Goal: Transaction & Acquisition: Purchase product/service

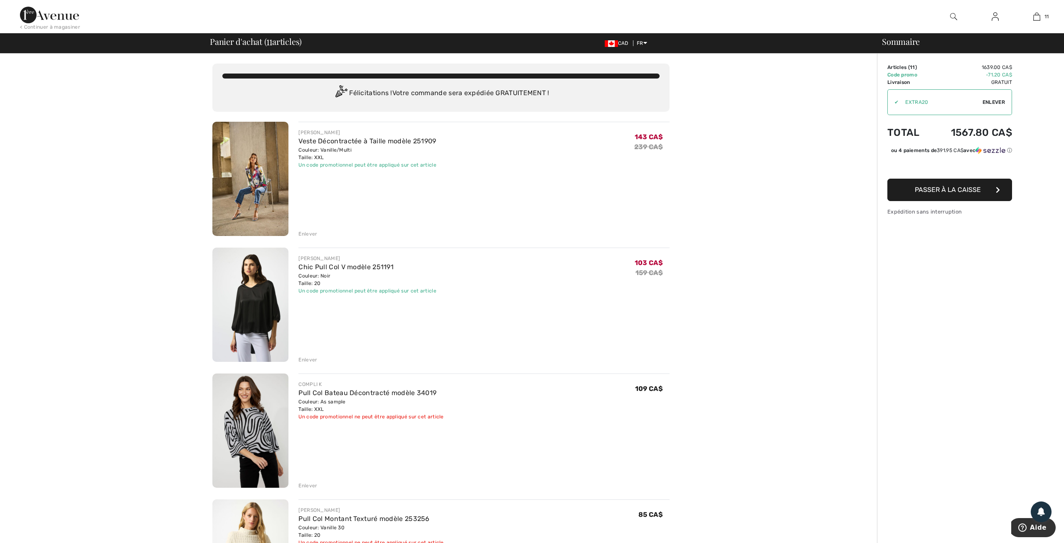
click at [304, 233] on div "Enlever" at bounding box center [307, 233] width 19 height 7
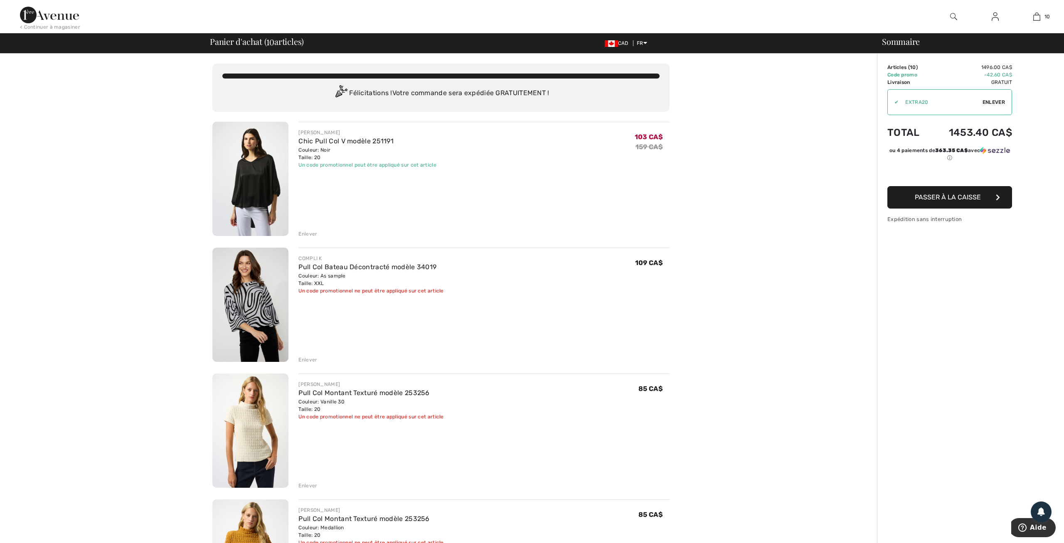
click at [304, 233] on div "Enlever" at bounding box center [307, 233] width 19 height 7
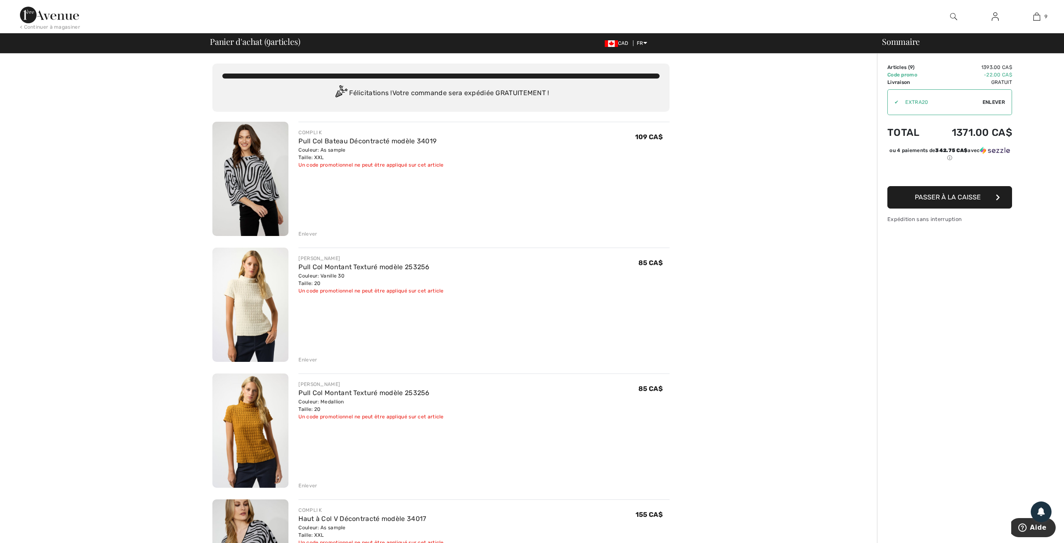
click at [313, 359] on div "Enlever" at bounding box center [307, 359] width 19 height 7
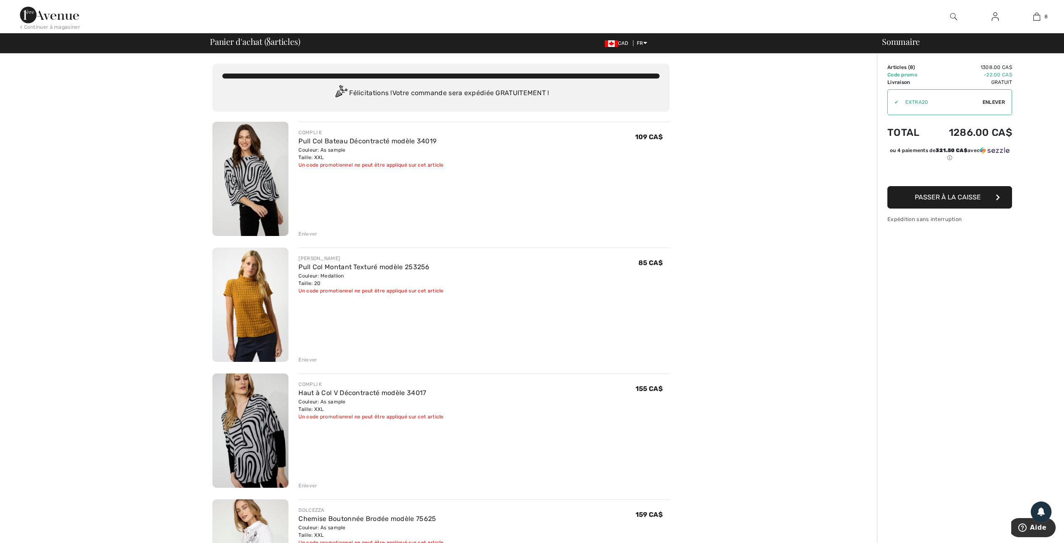
click at [306, 232] on div "Enlever" at bounding box center [307, 233] width 19 height 7
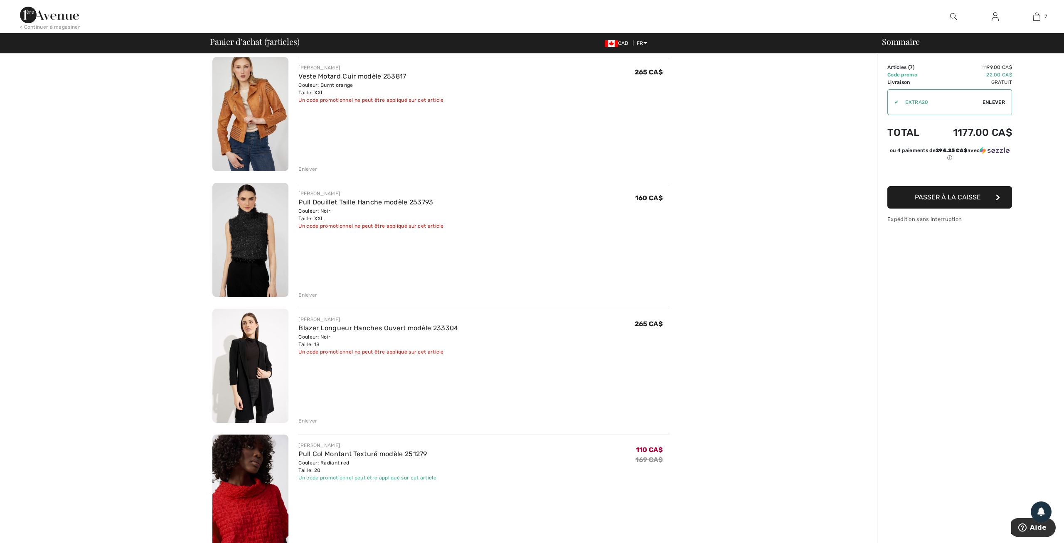
scroll to position [346, 0]
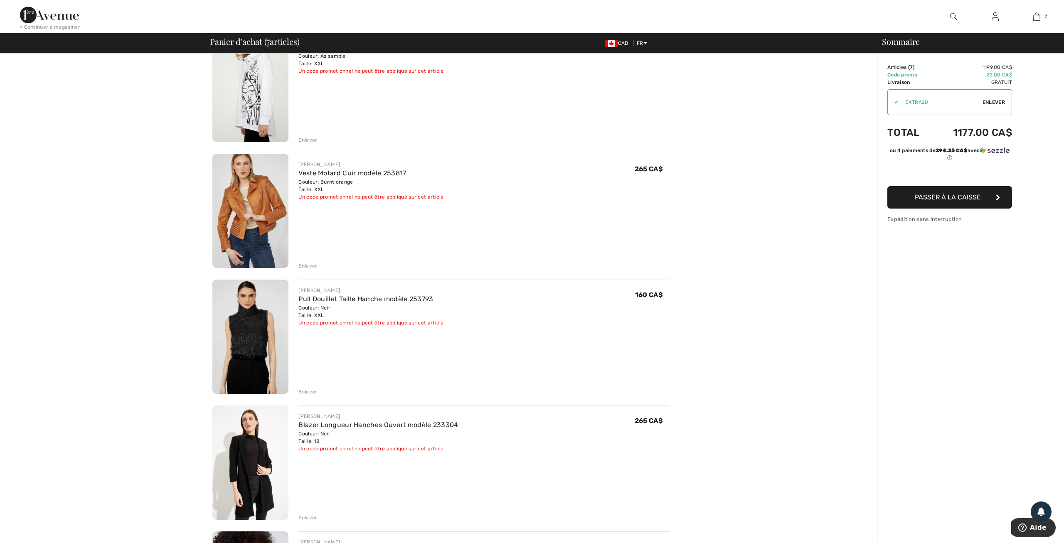
click at [310, 266] on div "Enlever" at bounding box center [307, 265] width 19 height 7
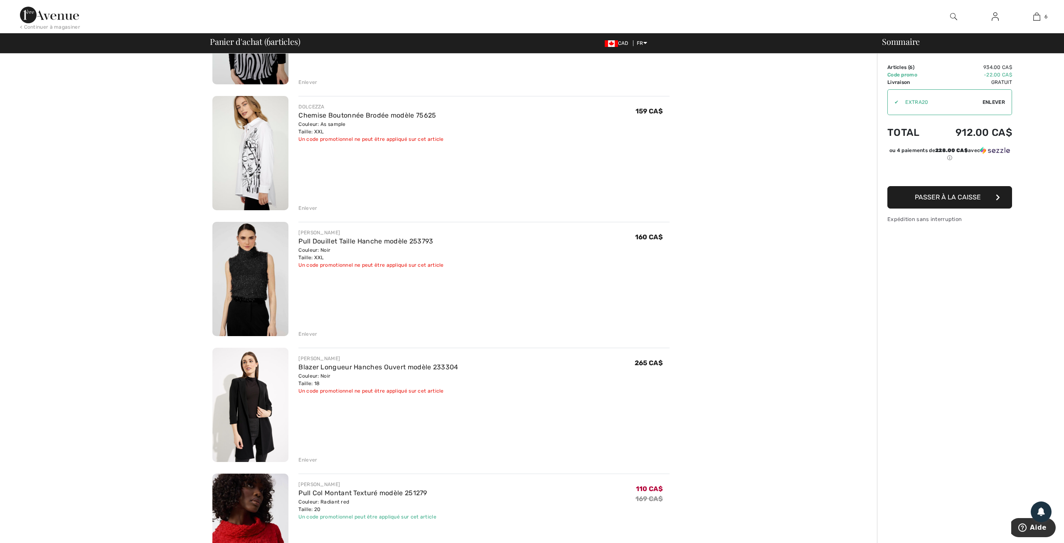
scroll to position [173, 0]
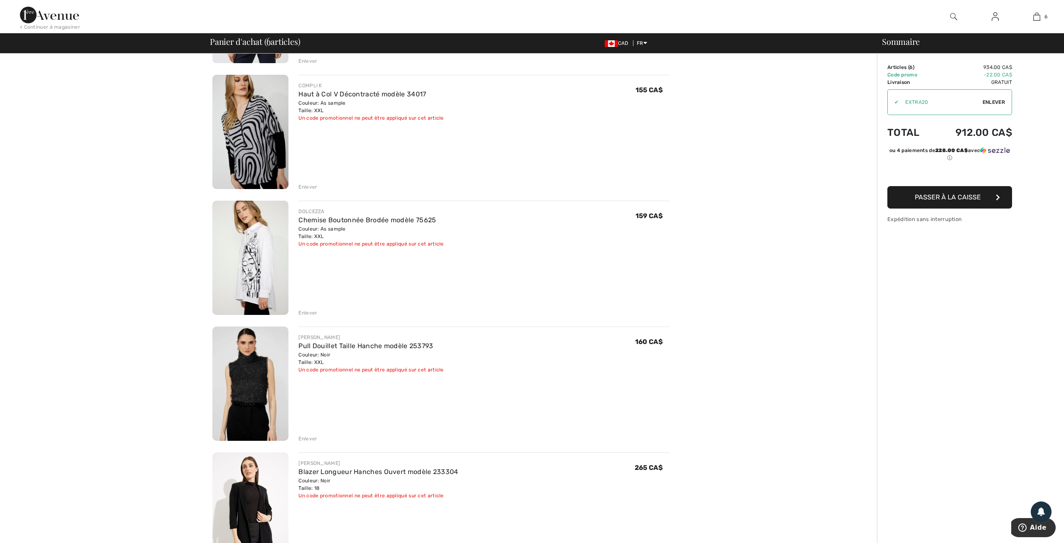
click at [311, 187] on div "Enlever" at bounding box center [307, 186] width 19 height 7
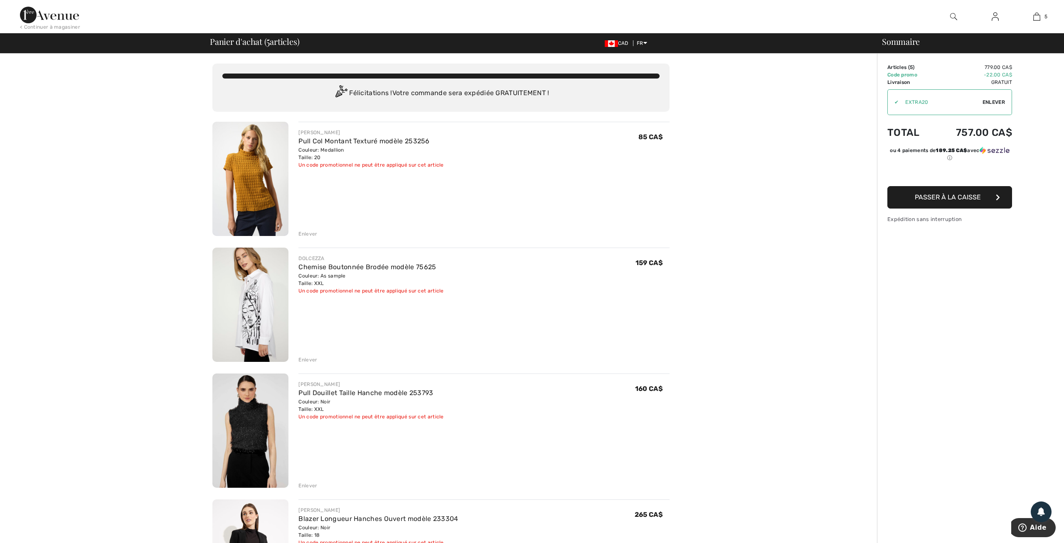
scroll to position [43, 0]
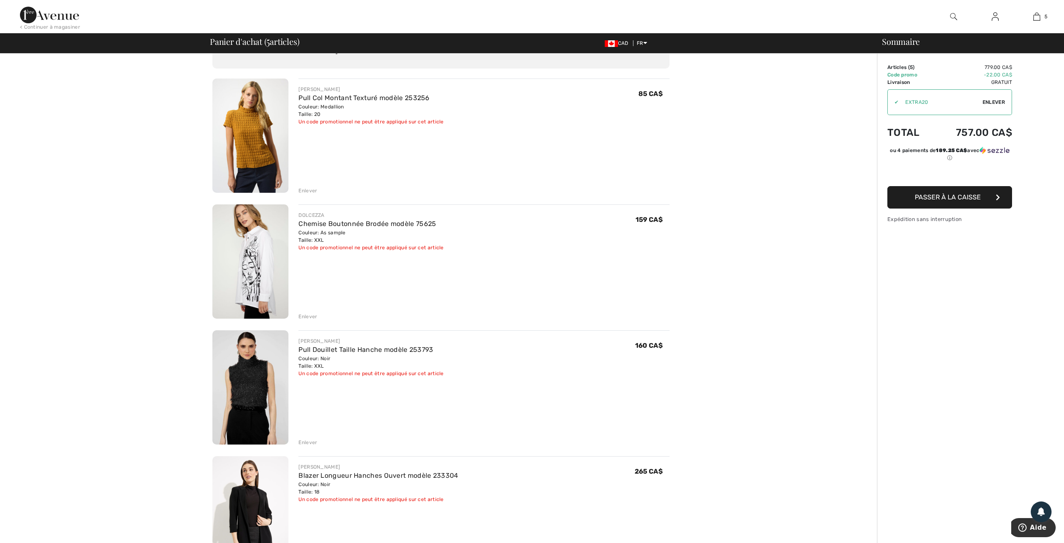
click at [310, 315] on div "Enlever" at bounding box center [307, 316] width 19 height 7
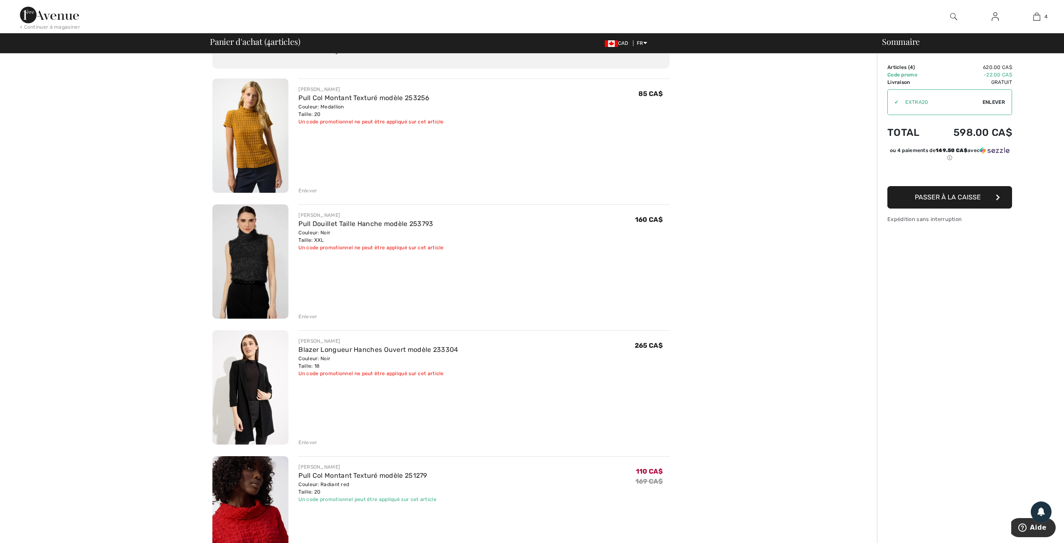
scroll to position [259, 0]
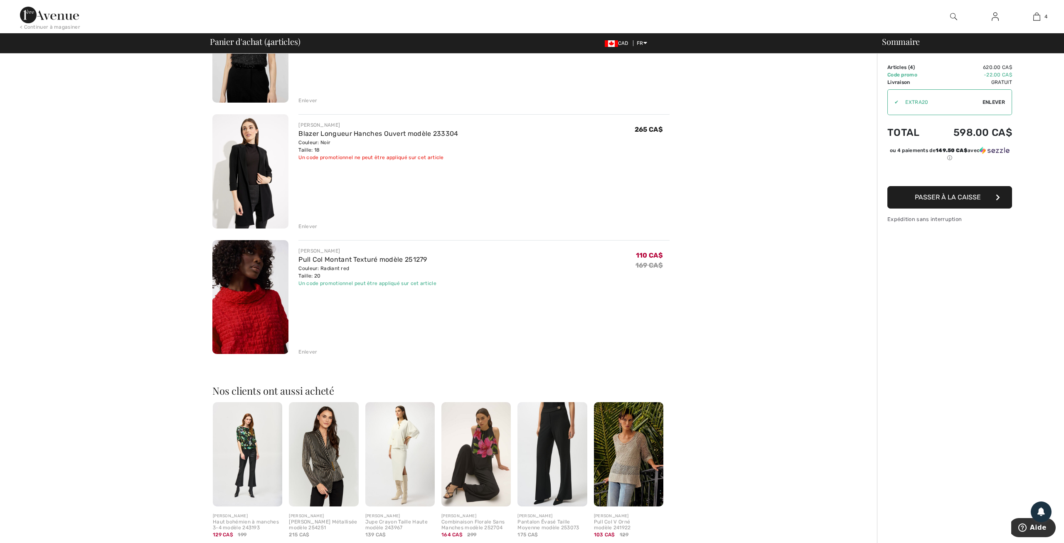
click at [311, 350] on div "Enlever" at bounding box center [307, 351] width 19 height 7
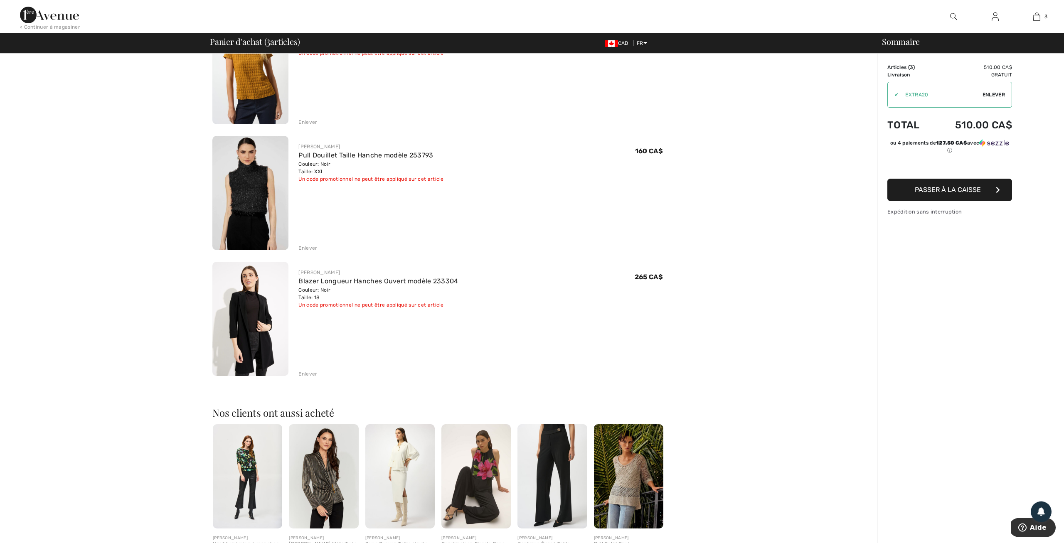
scroll to position [130, 0]
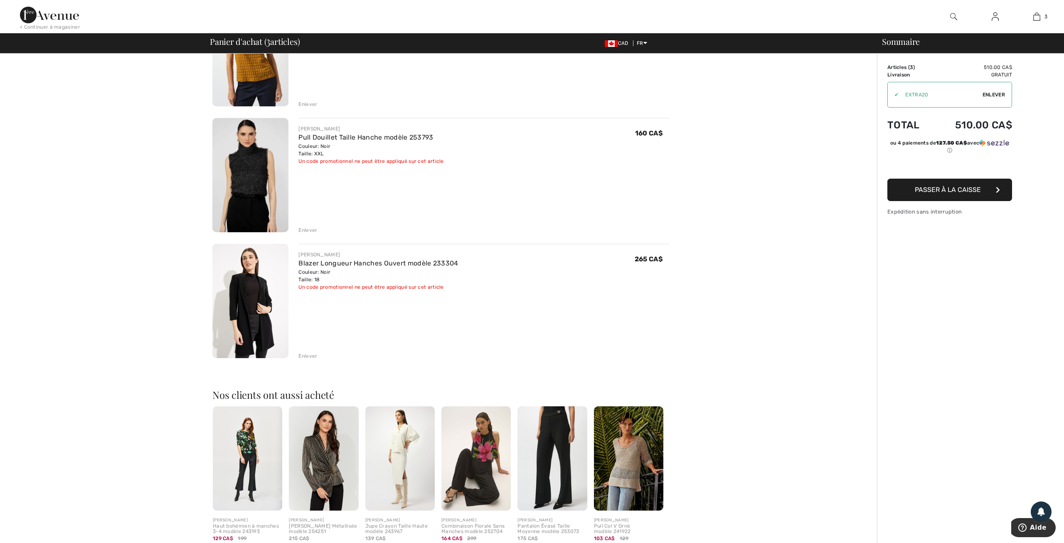
click at [309, 354] on div "Enlever" at bounding box center [307, 355] width 19 height 7
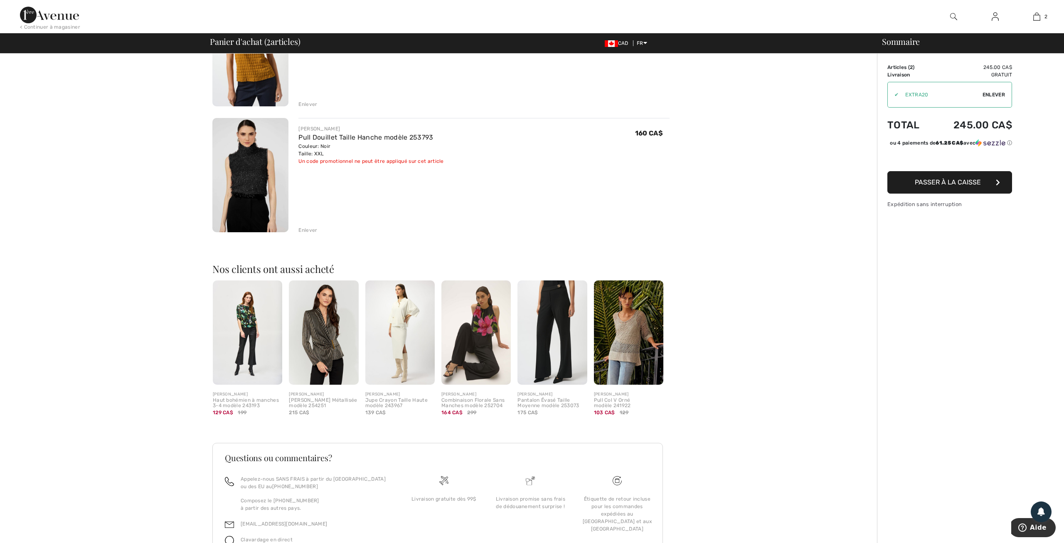
scroll to position [0, 0]
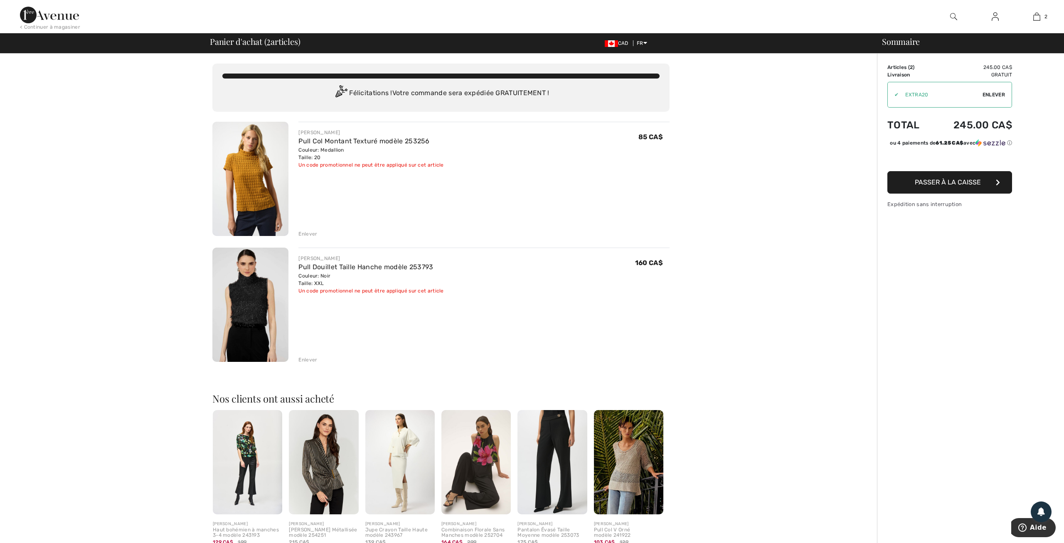
click at [49, 25] on div "< Continuer à magasiner" at bounding box center [50, 26] width 60 height 7
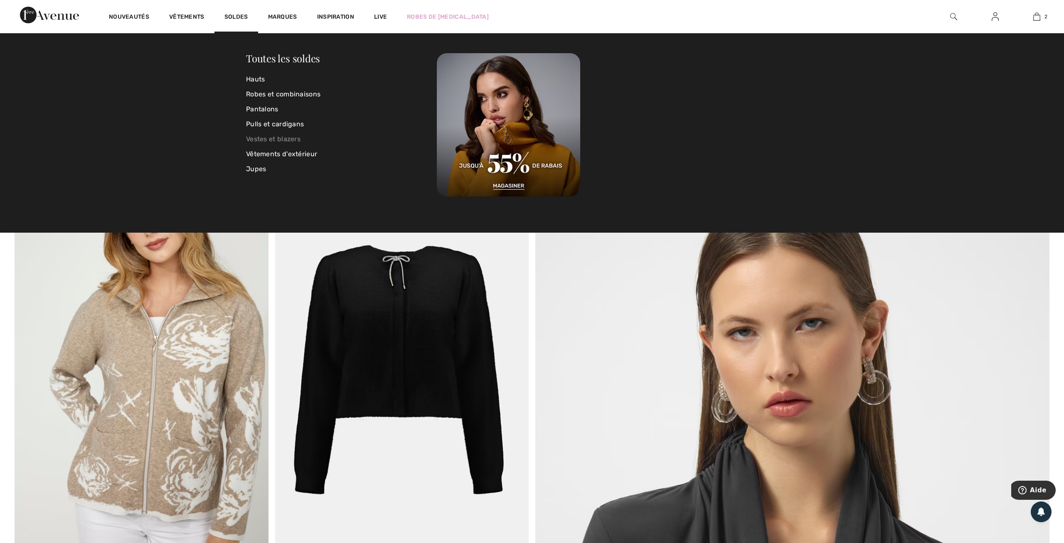
click at [300, 134] on link "Vestes et blazers" at bounding box center [341, 139] width 191 height 15
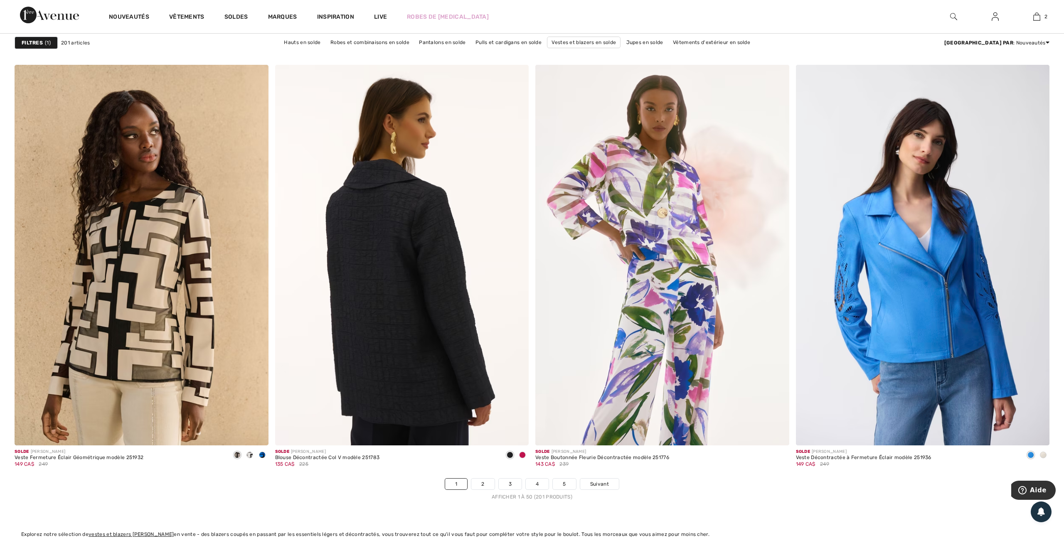
scroll to position [6225, 0]
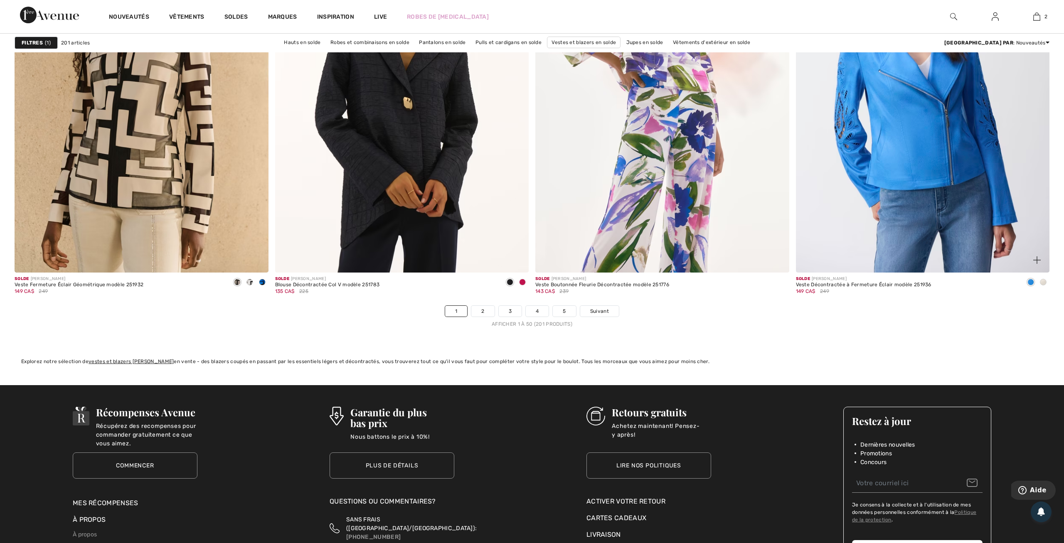
click at [1045, 280] on span at bounding box center [1043, 282] width 7 height 7
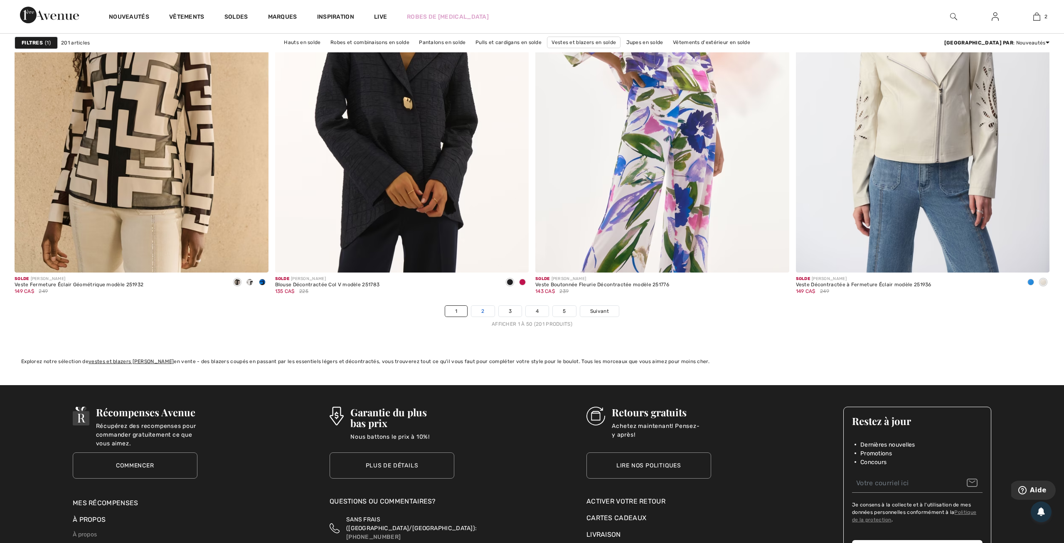
click at [476, 308] on link "2" at bounding box center [482, 311] width 23 height 11
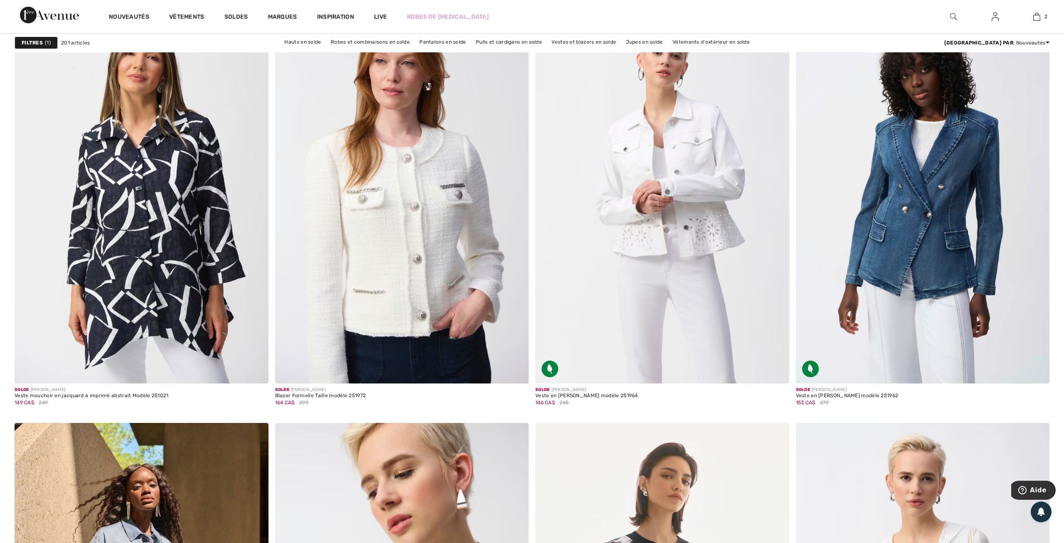
scroll to position [1988, 0]
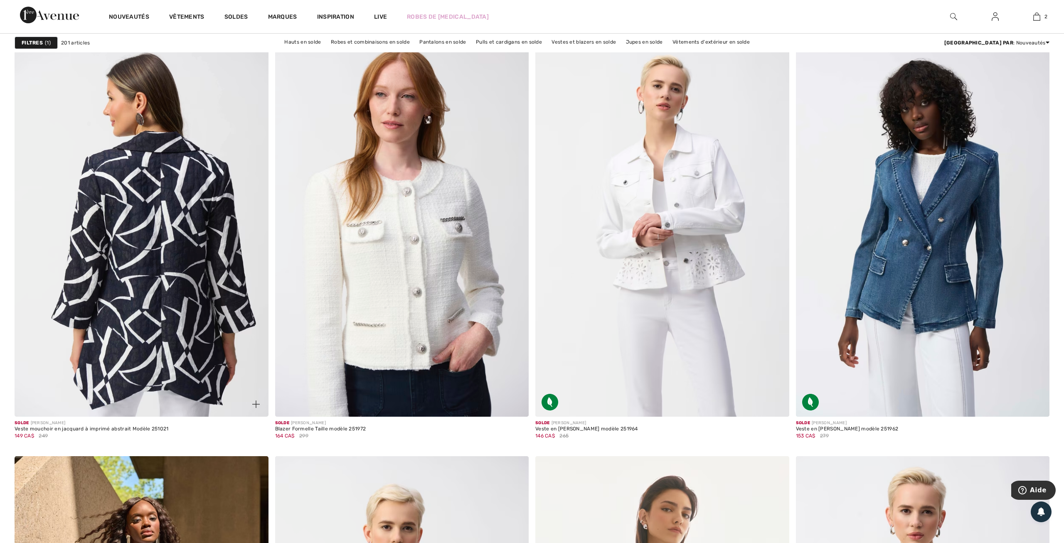
click at [187, 232] on img at bounding box center [142, 227] width 254 height 381
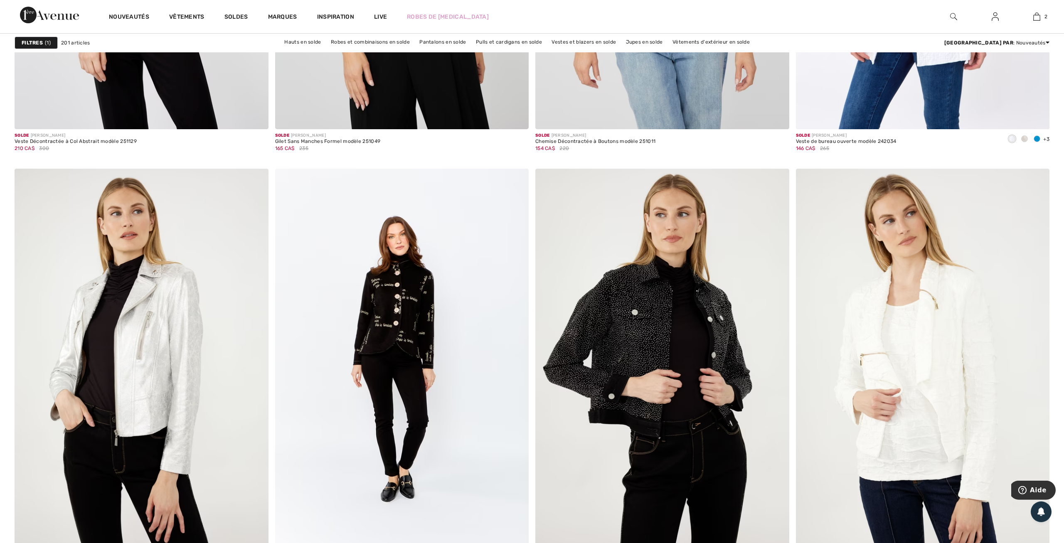
scroll to position [6009, 0]
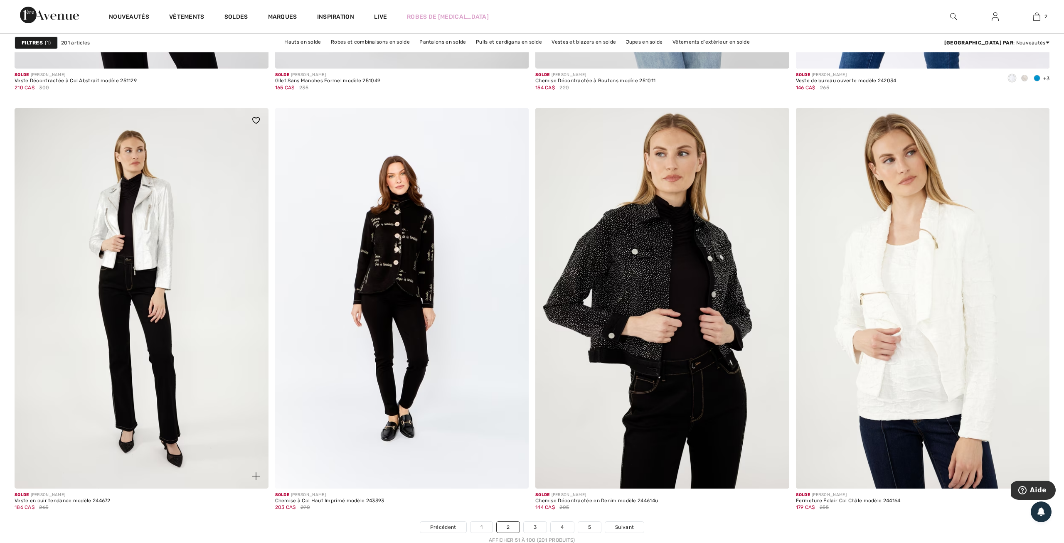
click at [152, 241] on img at bounding box center [142, 298] width 254 height 381
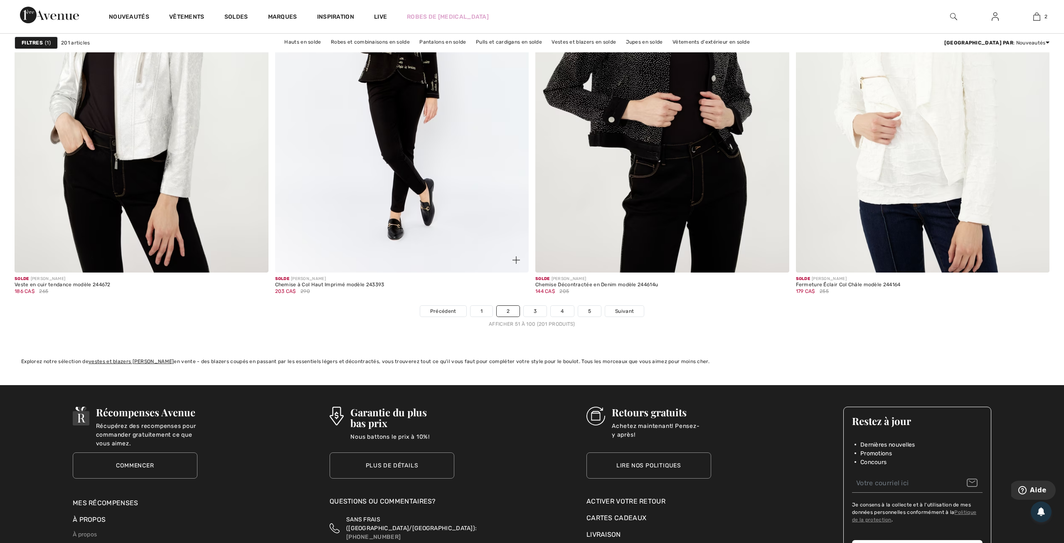
scroll to position [6095, 0]
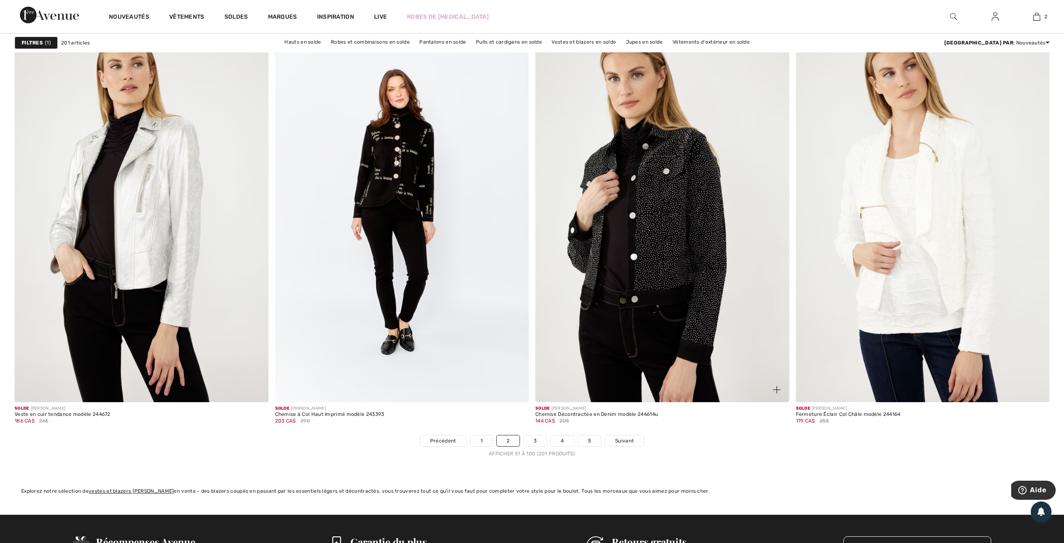
click at [628, 208] on img at bounding box center [662, 212] width 254 height 381
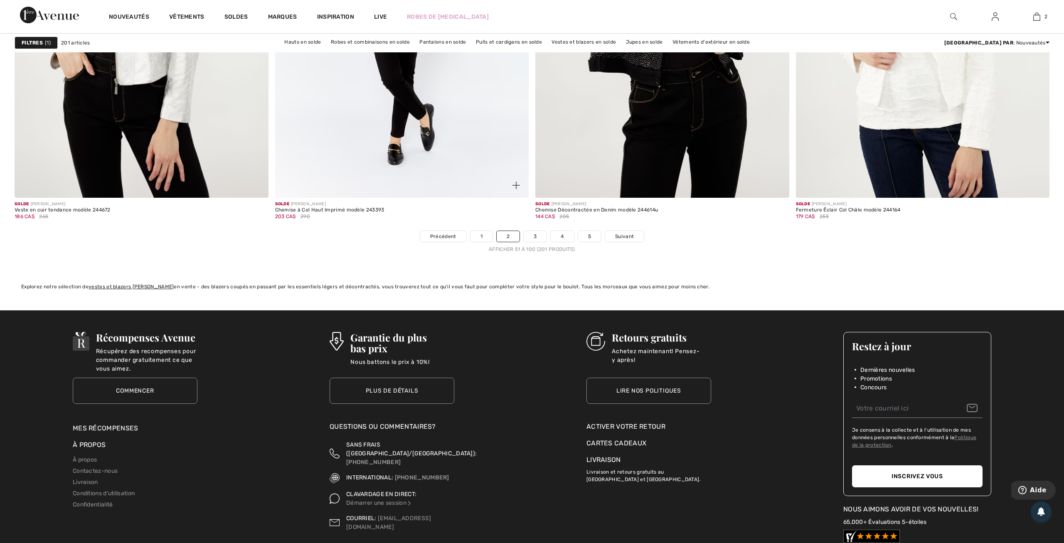
scroll to position [6354, 0]
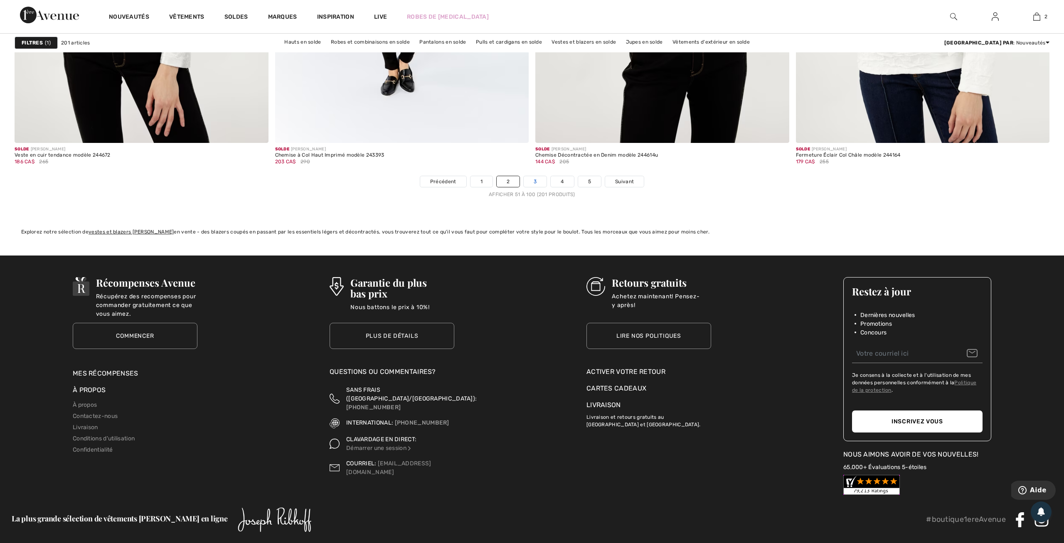
click at [543, 182] on link "3" at bounding box center [535, 181] width 23 height 11
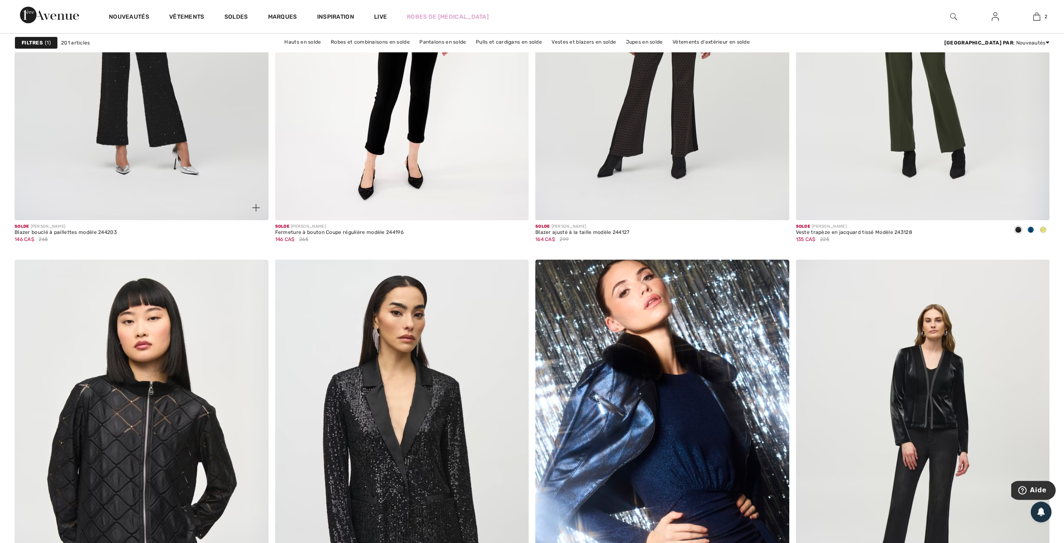
scroll to position [2723, 0]
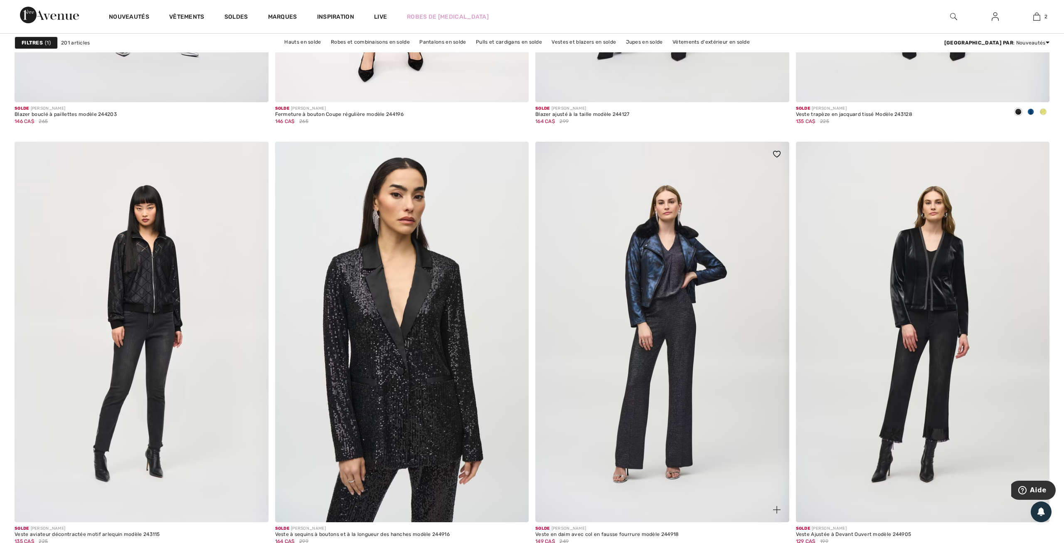
click at [650, 266] on img at bounding box center [662, 332] width 254 height 381
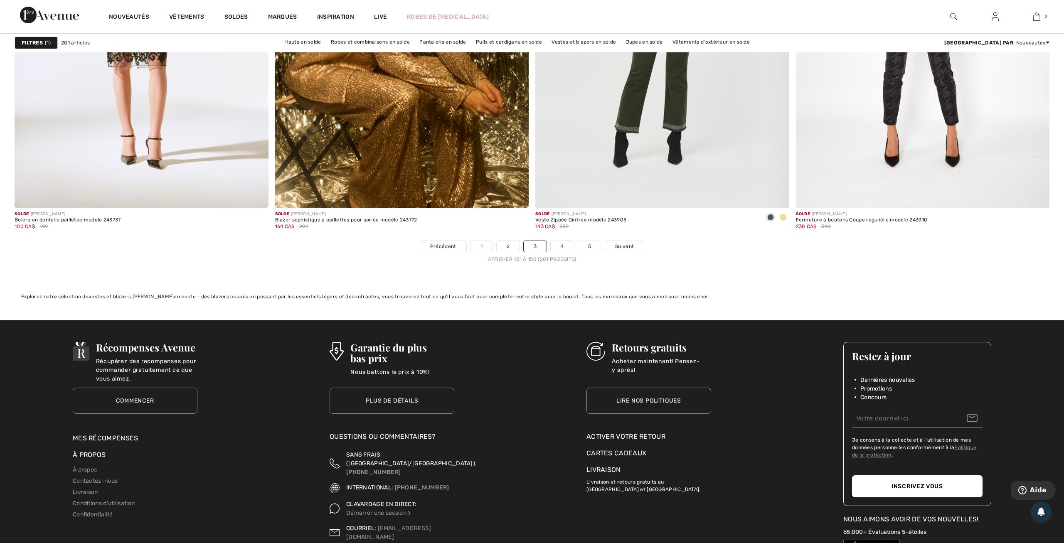
scroll to position [6311, 0]
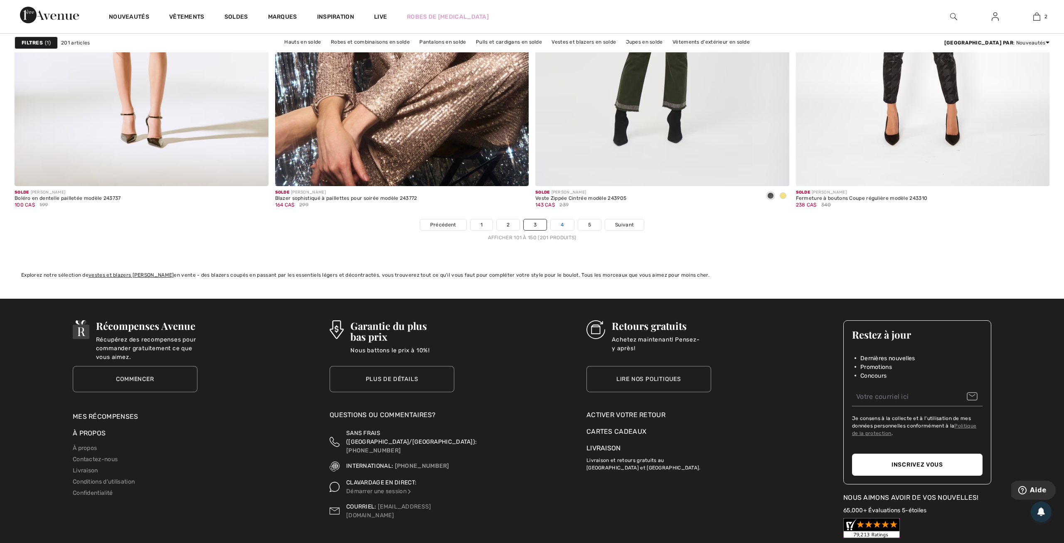
click at [566, 226] on link "4" at bounding box center [562, 224] width 23 height 11
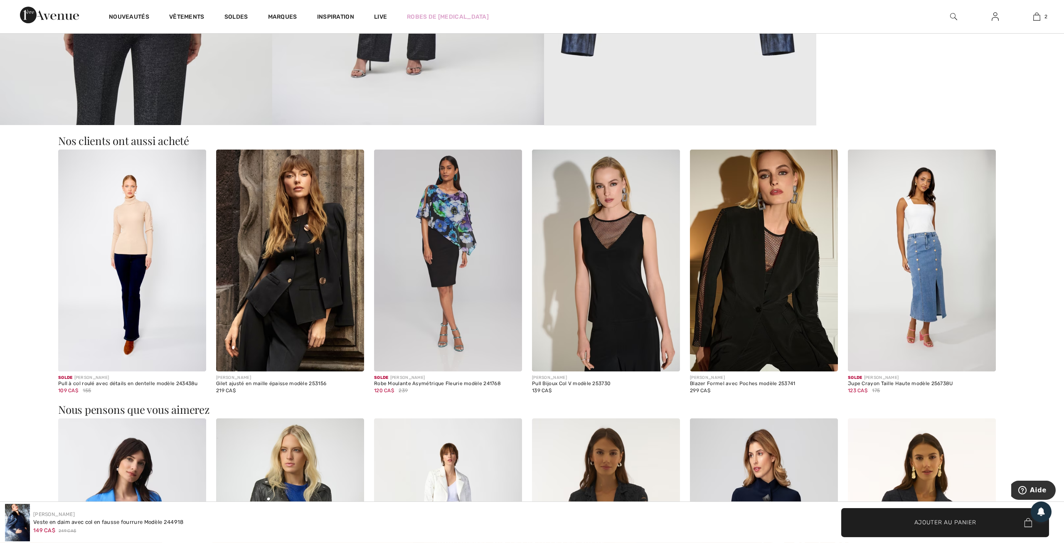
scroll to position [1426, 0]
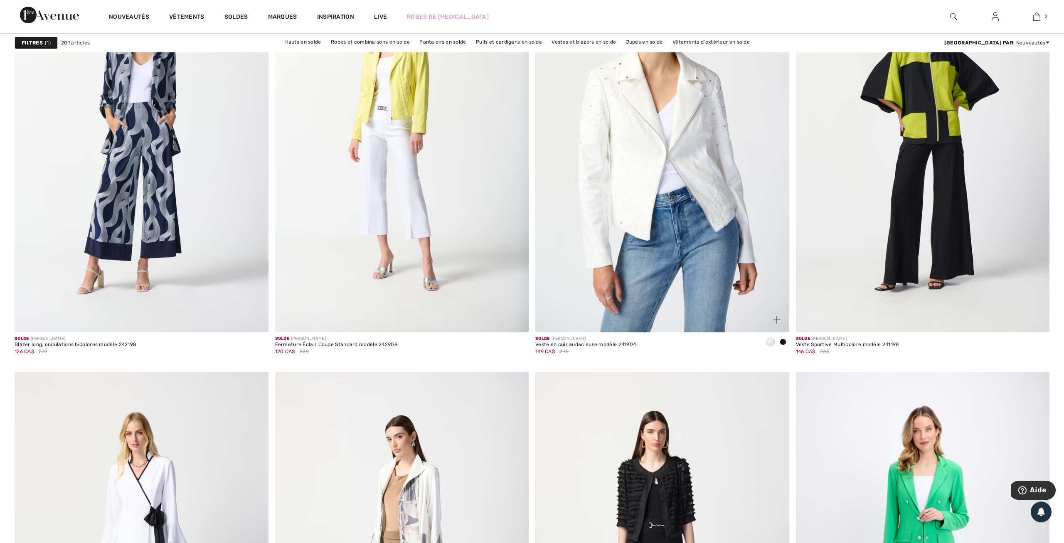
scroll to position [2507, 0]
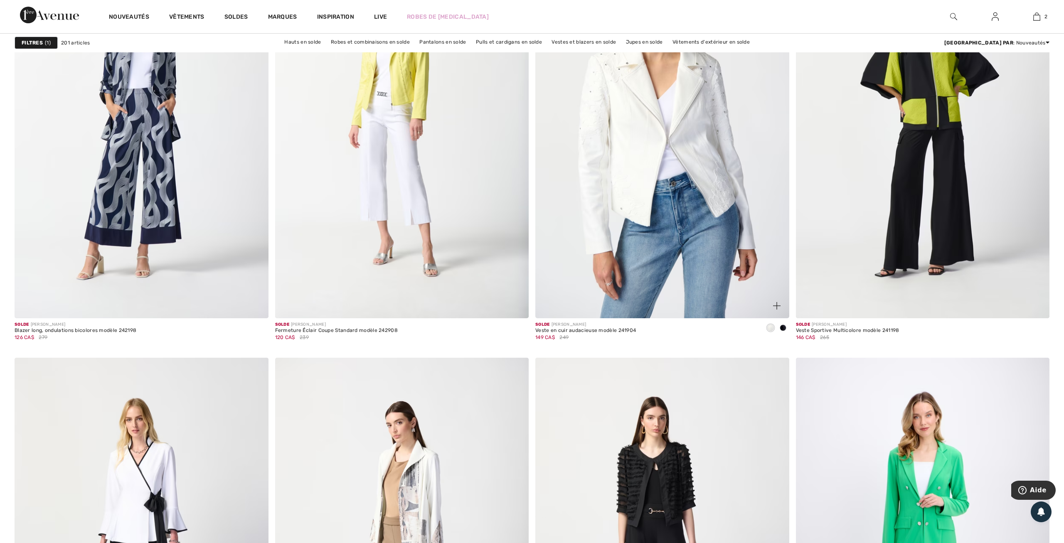
click at [644, 198] on img at bounding box center [662, 128] width 254 height 381
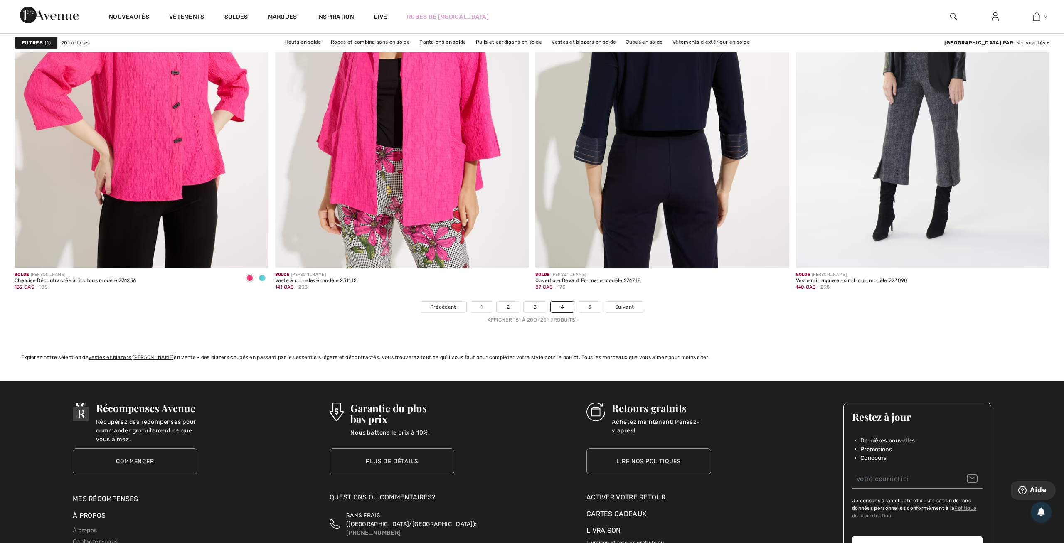
scroll to position [6268, 0]
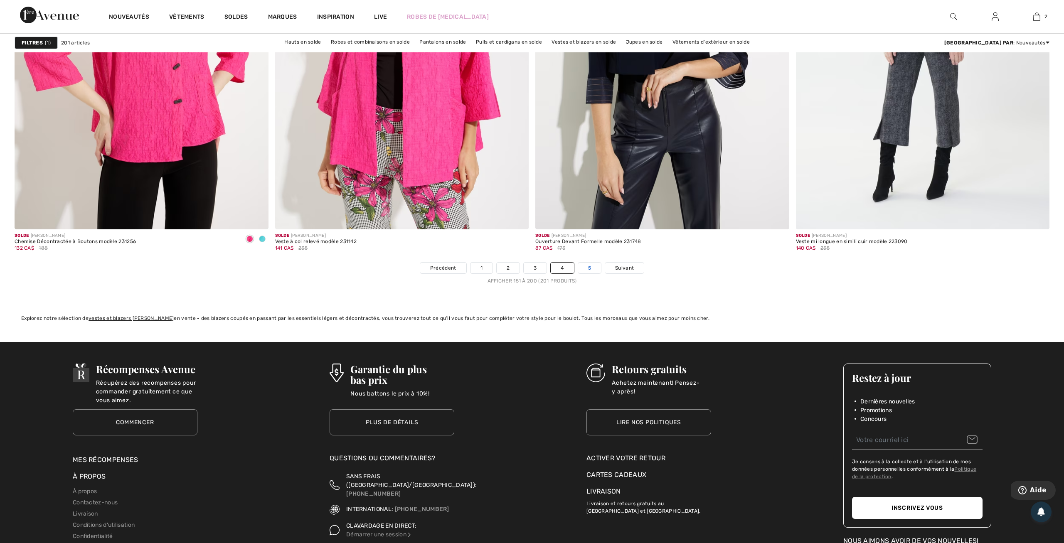
click at [594, 267] on link "5" at bounding box center [589, 268] width 23 height 11
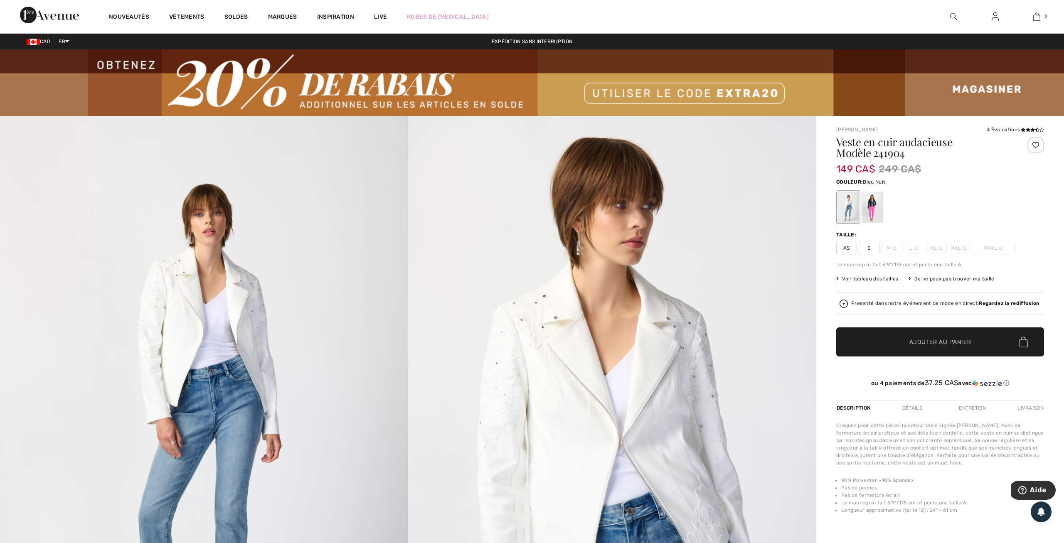
click at [875, 212] on div at bounding box center [873, 207] width 22 height 31
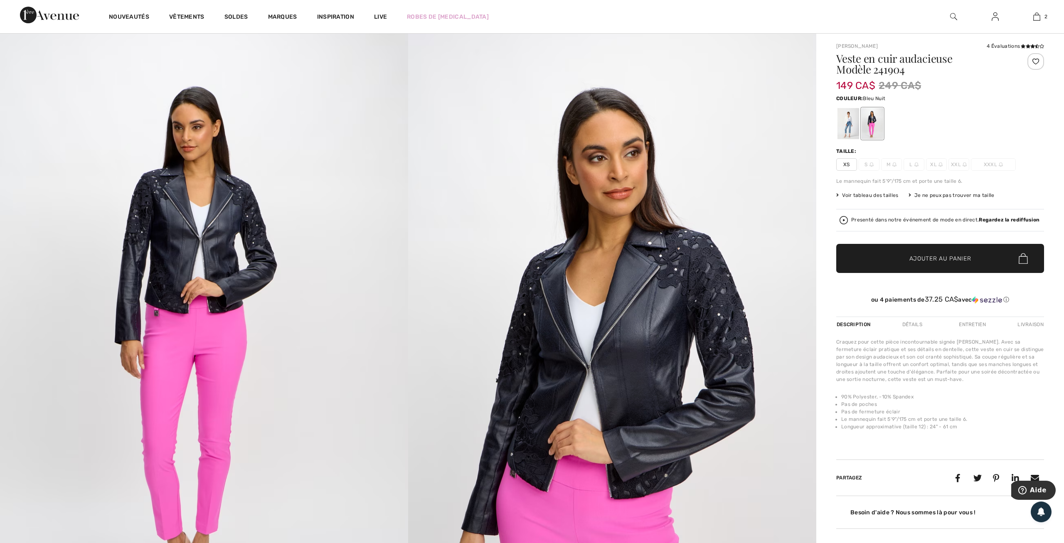
scroll to position [86, 0]
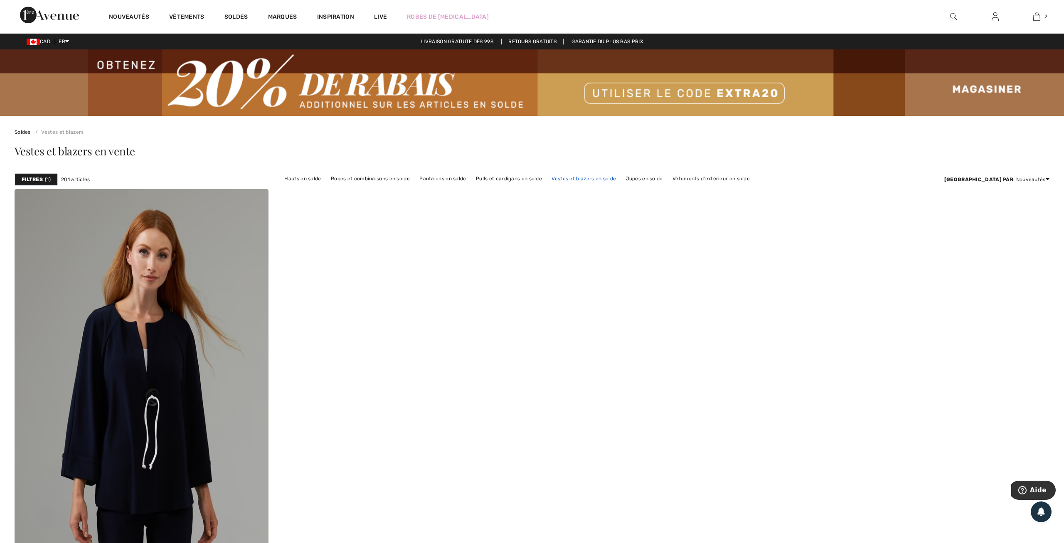
click at [620, 180] on link "Vestes et blazers en solde" at bounding box center [583, 178] width 73 height 11
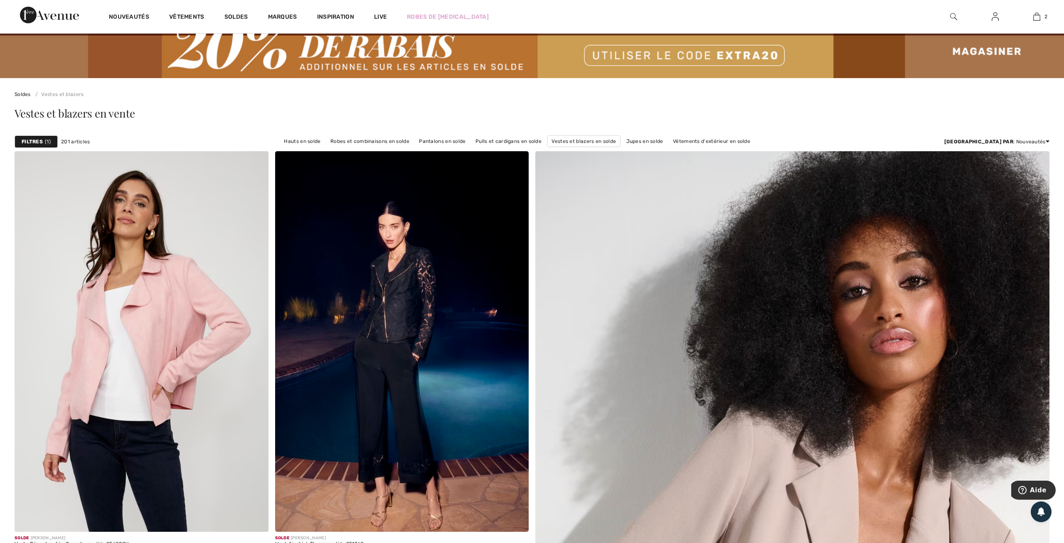
scroll to position [173, 0]
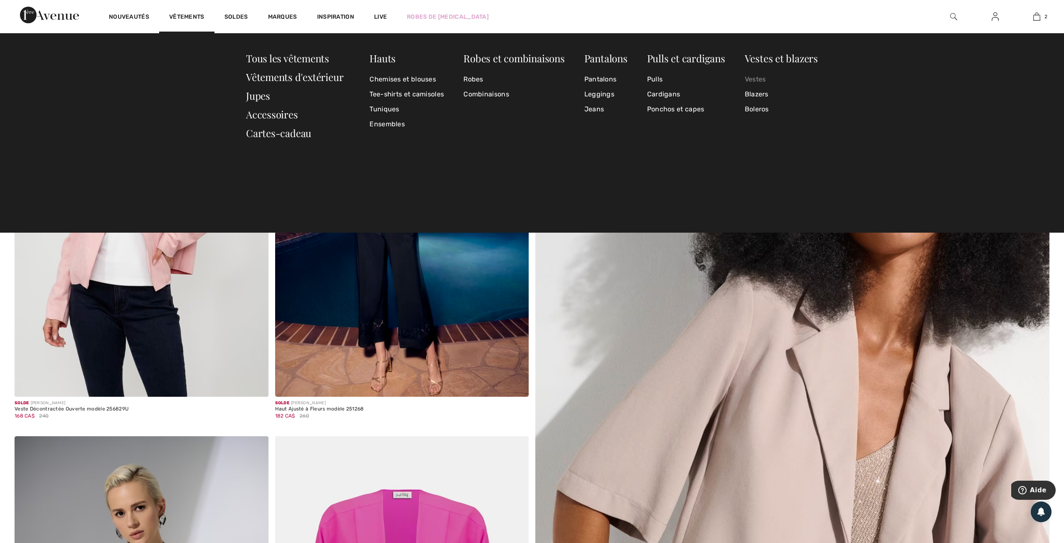
click at [761, 79] on link "Vestes" at bounding box center [781, 79] width 73 height 15
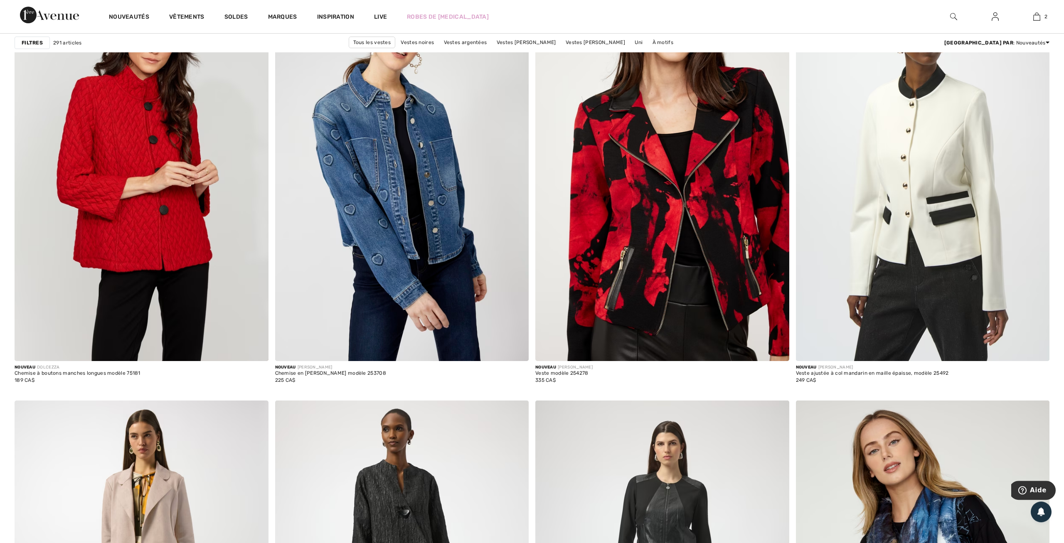
scroll to position [1037, 0]
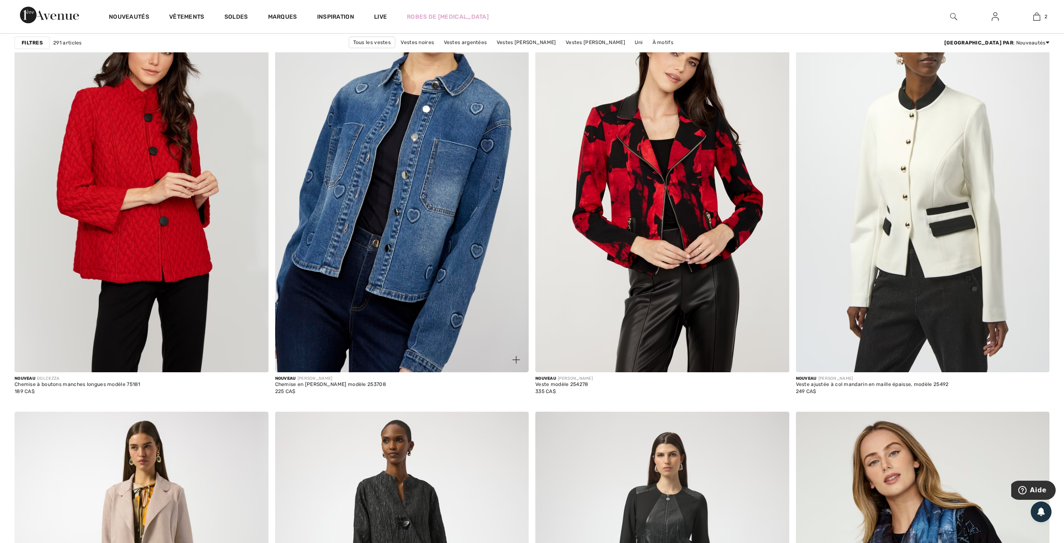
click at [451, 132] on img at bounding box center [402, 182] width 254 height 381
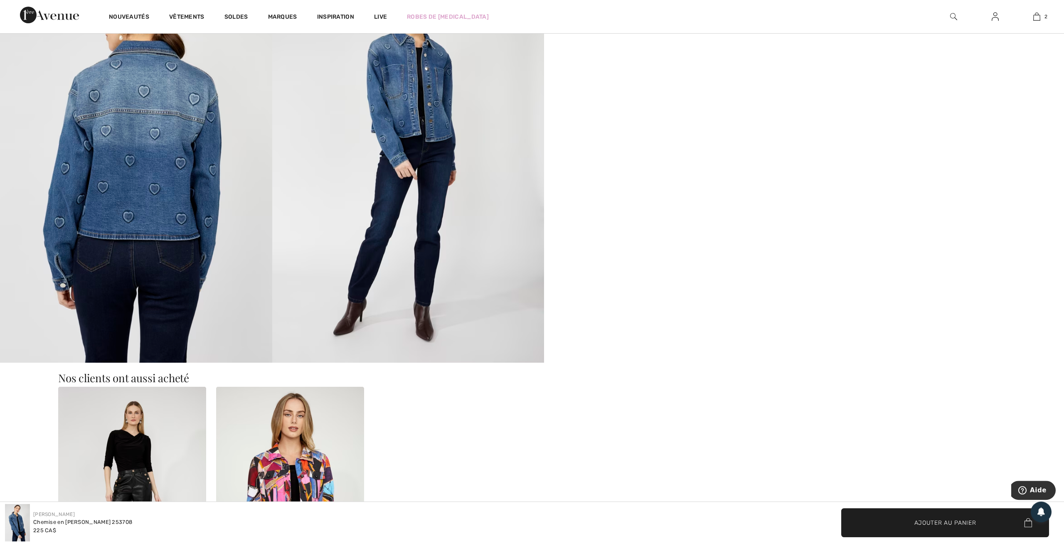
scroll to position [865, 0]
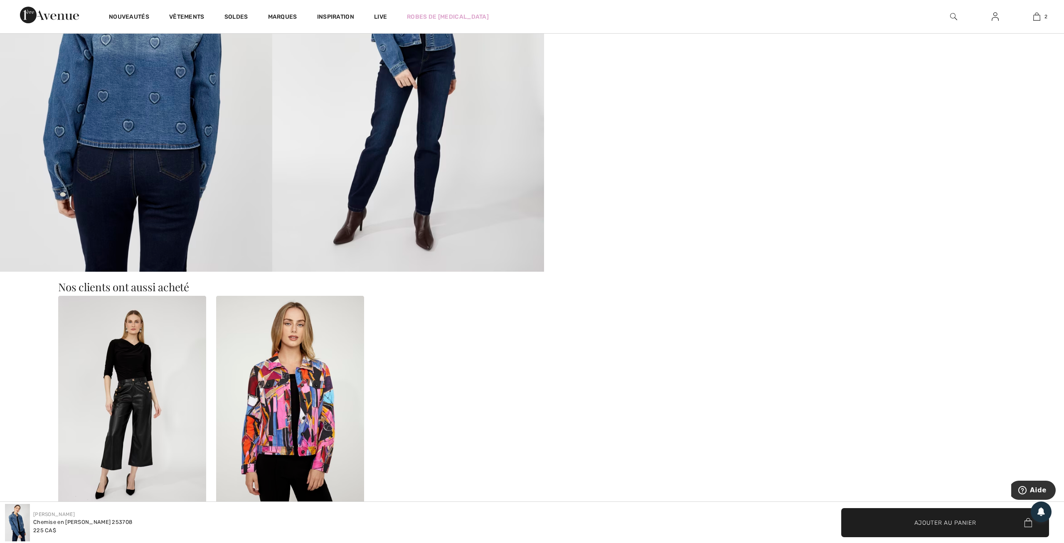
click at [315, 403] on img at bounding box center [290, 407] width 148 height 222
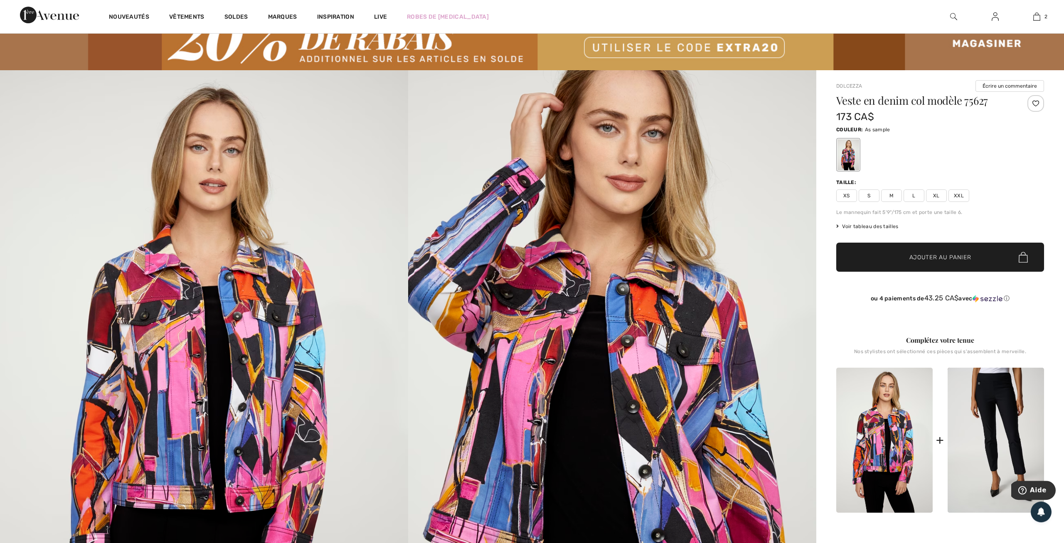
scroll to position [43, 0]
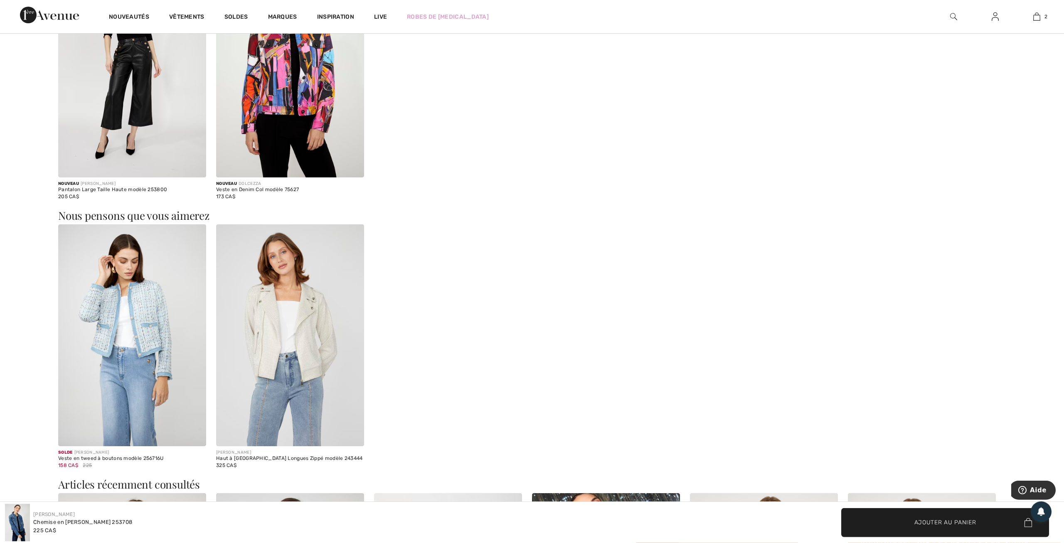
scroll to position [1210, 0]
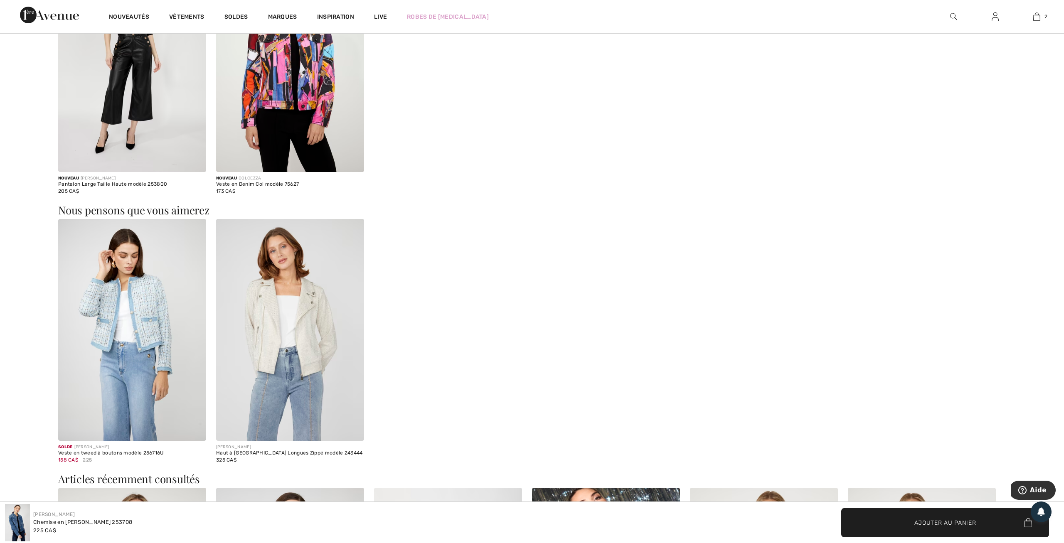
click at [311, 317] on img at bounding box center [290, 330] width 148 height 222
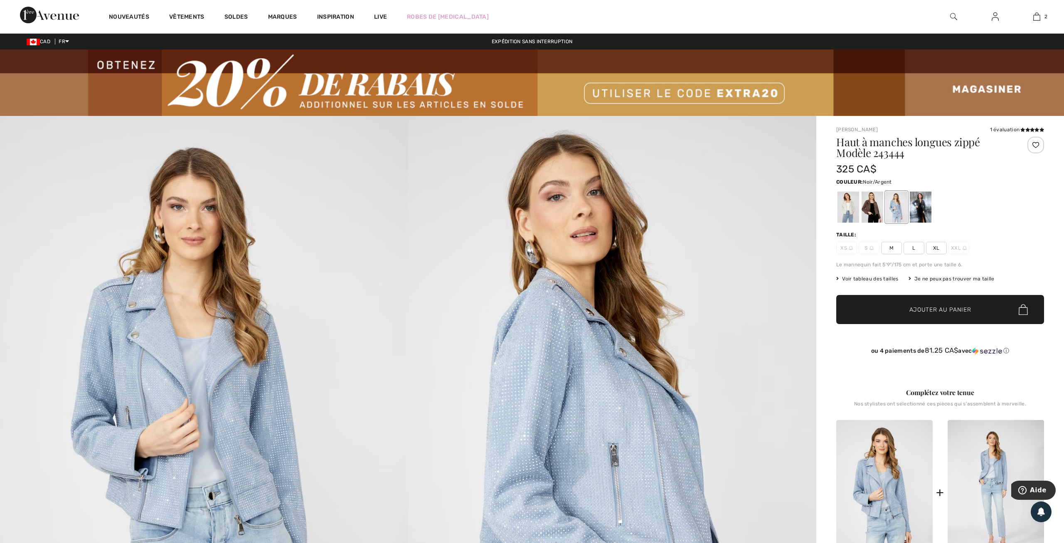
click at [926, 207] on div at bounding box center [921, 207] width 22 height 31
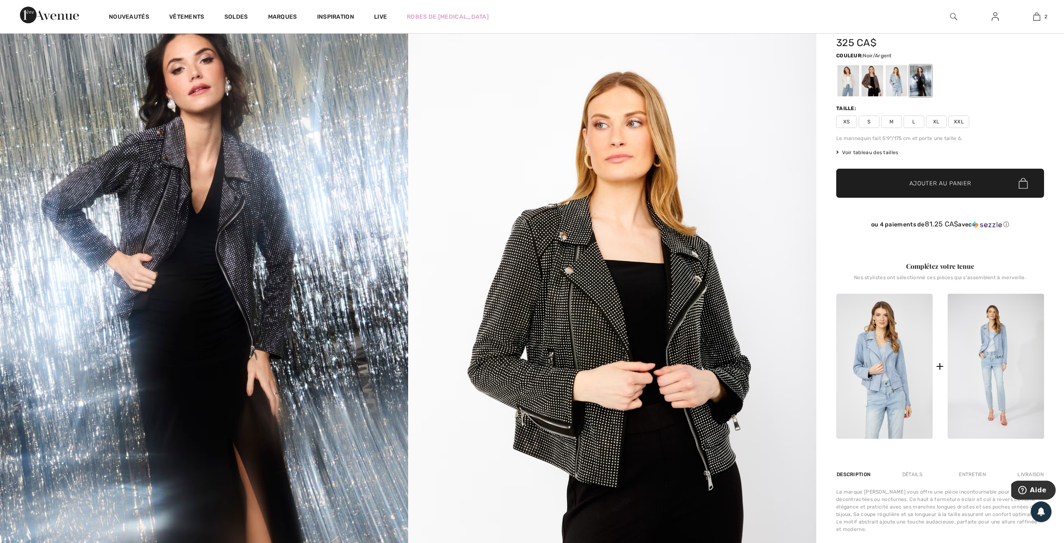
scroll to position [130, 0]
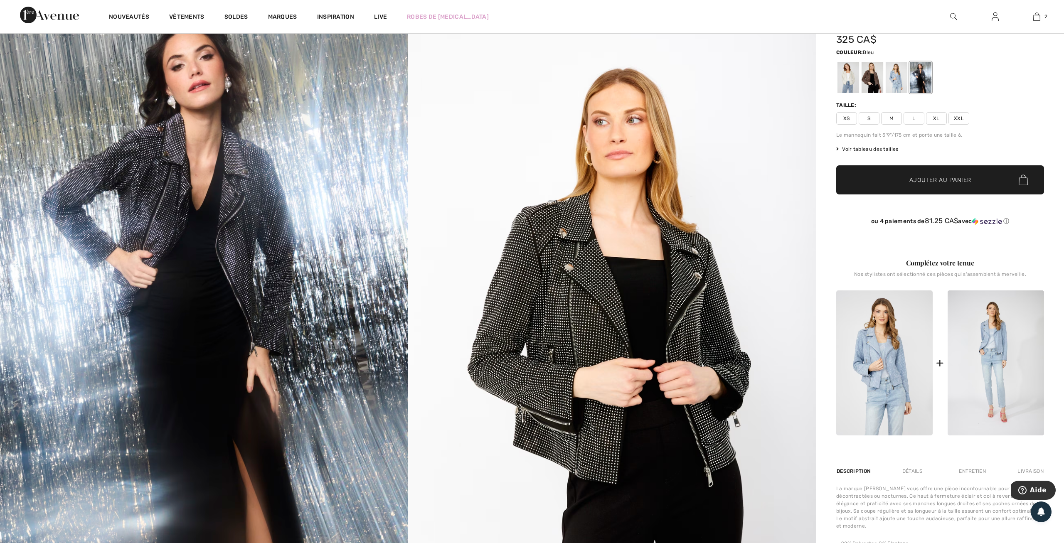
click at [897, 83] on div at bounding box center [897, 77] width 22 height 31
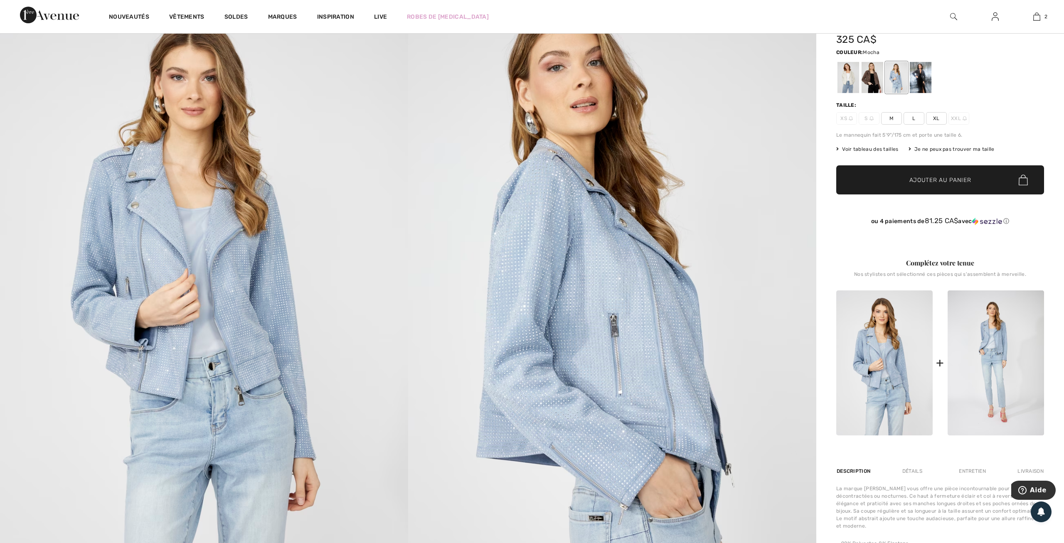
click at [873, 87] on div at bounding box center [873, 77] width 22 height 31
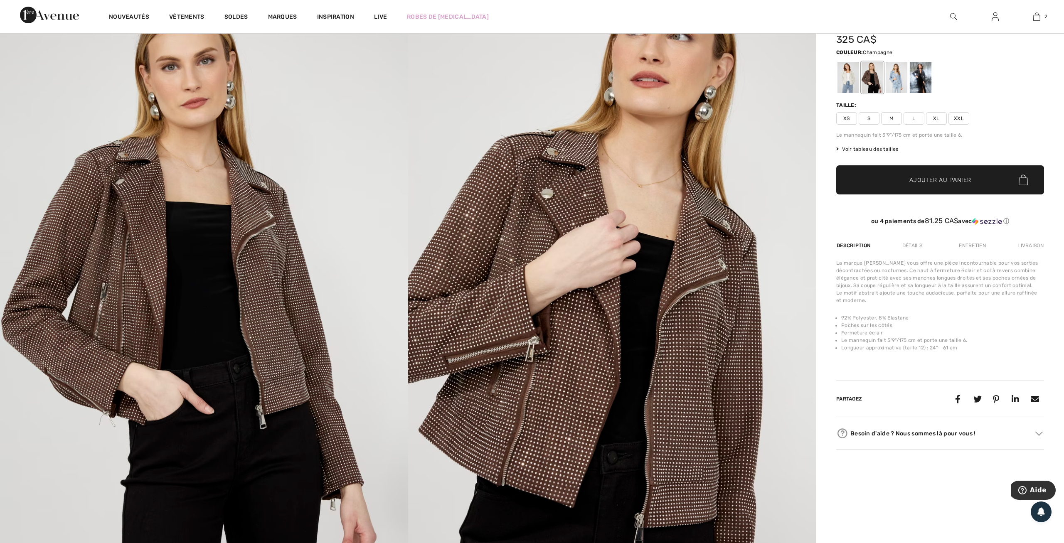
click at [845, 84] on div at bounding box center [849, 77] width 22 height 31
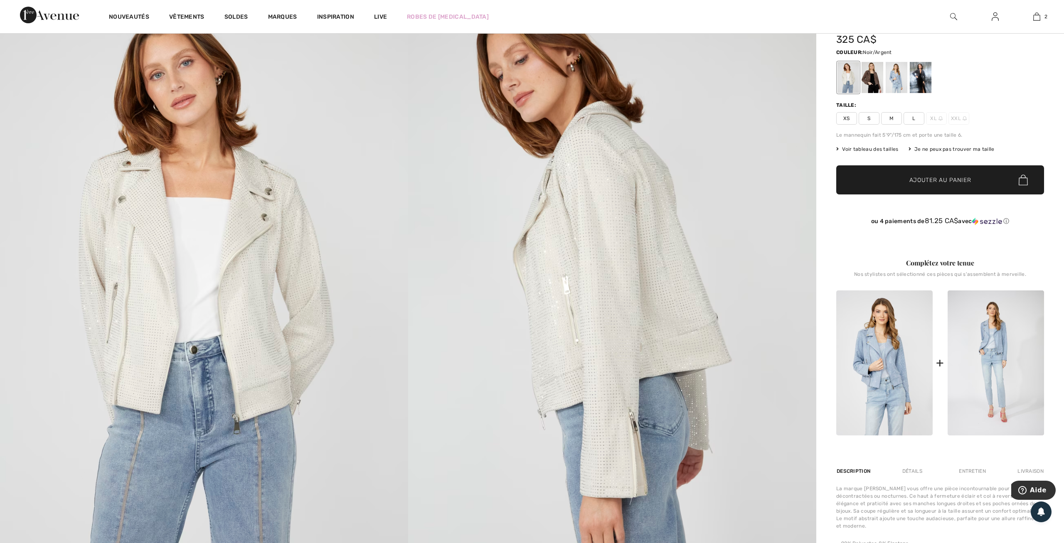
click at [926, 80] on div at bounding box center [921, 77] width 22 height 31
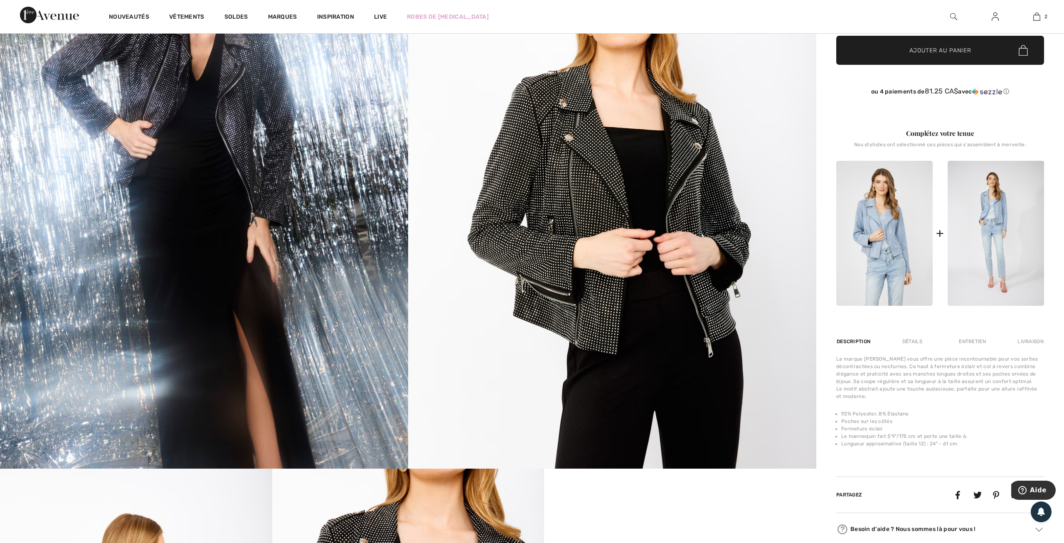
scroll to position [86, 0]
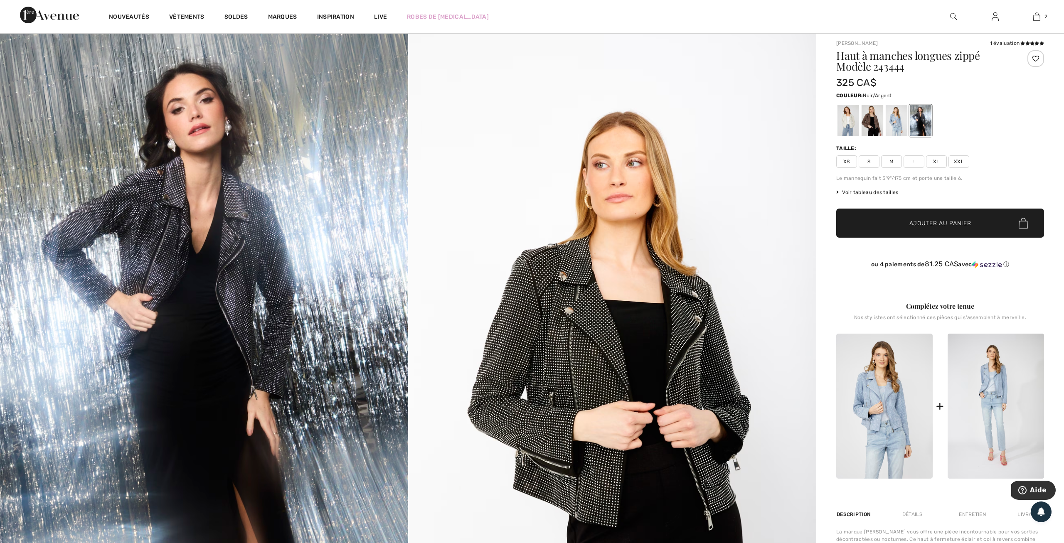
click at [960, 162] on span "XXL" at bounding box center [958, 161] width 21 height 12
click at [945, 220] on span "Ajouter au panier" at bounding box center [940, 223] width 62 height 9
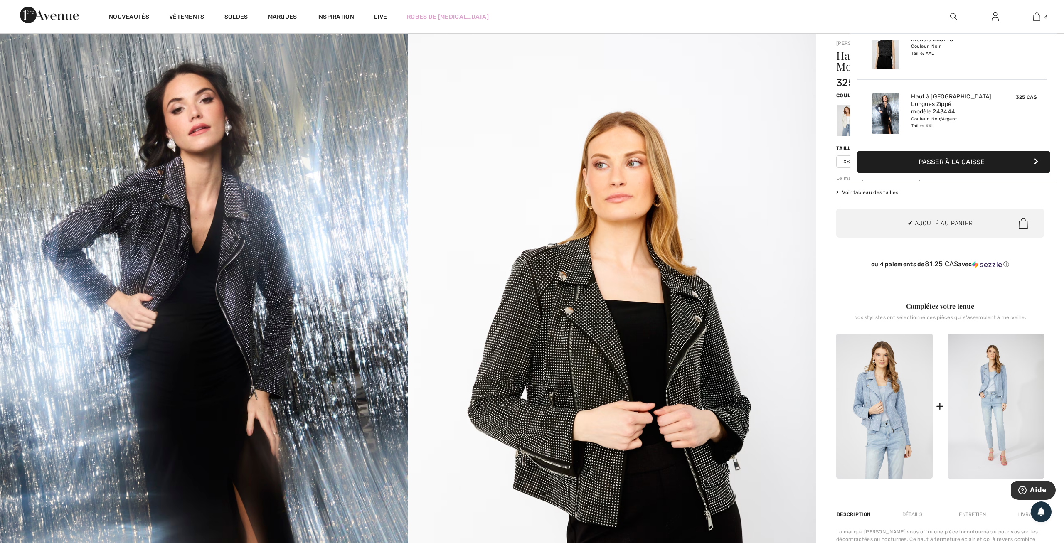
scroll to position [0, 0]
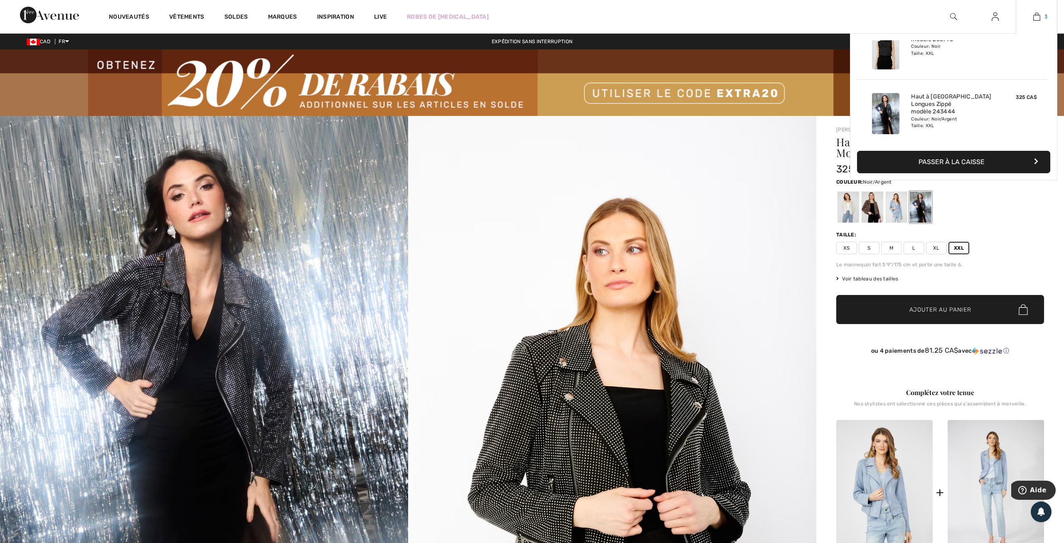
click at [1038, 20] on img at bounding box center [1036, 17] width 7 height 10
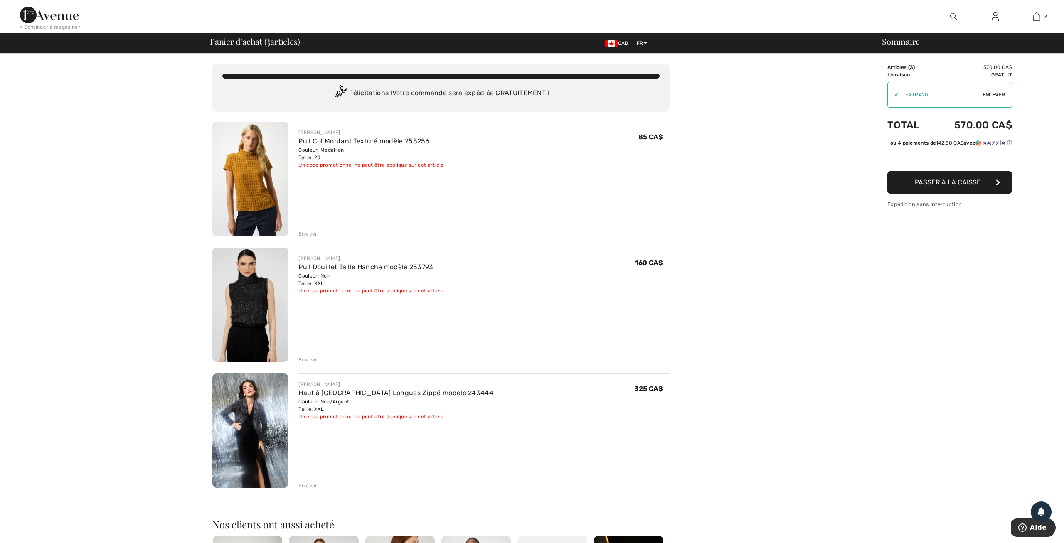
scroll to position [173, 0]
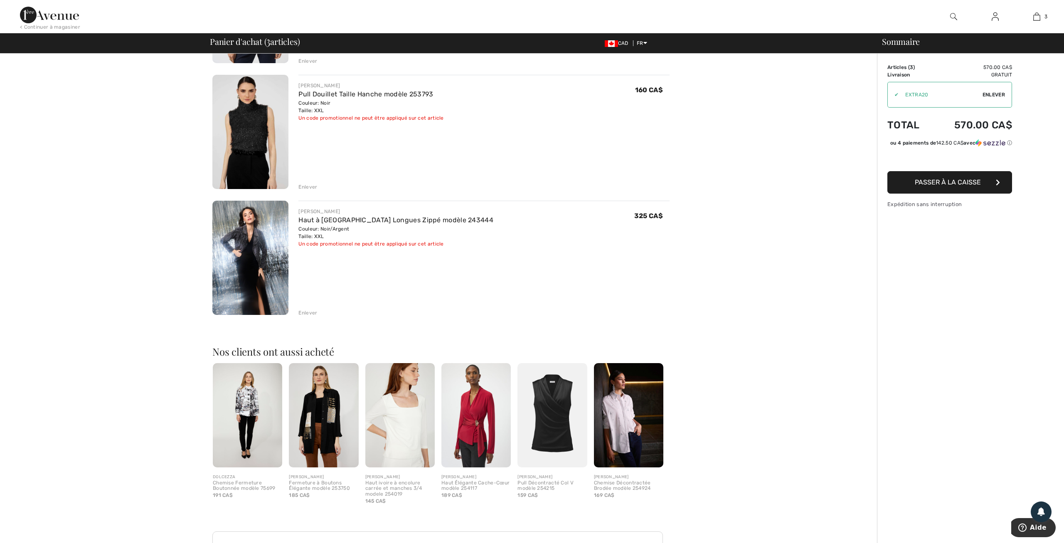
click at [965, 182] on button "Passer à la caisse" at bounding box center [949, 182] width 125 height 22
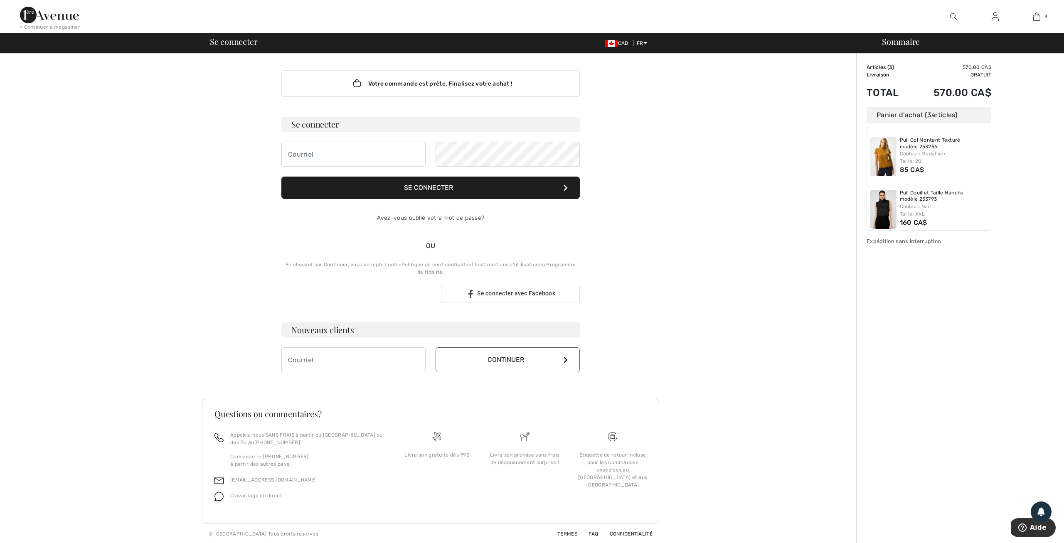
click at [378, 292] on div "Se connecter avec Google. S'ouvre dans un nouvel onglet." at bounding box center [357, 294] width 153 height 18
click at [760, 279] on div "Votre commande est prête. Finalisez votre achat ! Se connecter Se connecter Ave…" at bounding box center [430, 299] width 851 height 491
click at [317, 360] on input "email" at bounding box center [353, 359] width 144 height 25
type input "[EMAIL_ADDRESS][DOMAIN_NAME]"
click at [499, 352] on button "Continuer" at bounding box center [508, 359] width 144 height 25
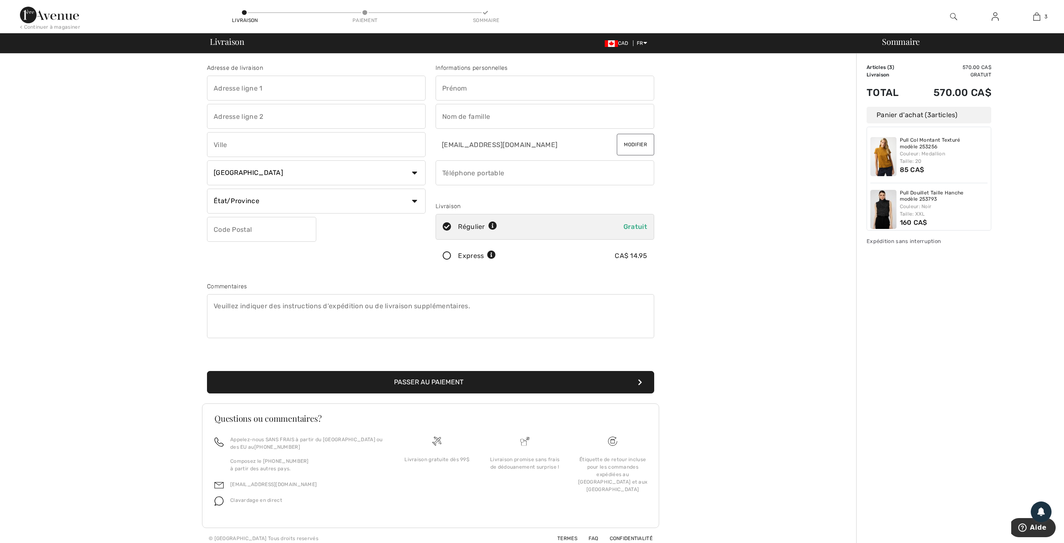
click at [263, 91] on input "text" at bounding box center [316, 88] width 219 height 25
type input "[GEOGRAPHIC_DATA][PERSON_NAME]"
type input "[GEOGRAPHIC_DATA]"
select select "QC"
type input "H7R 4V9"
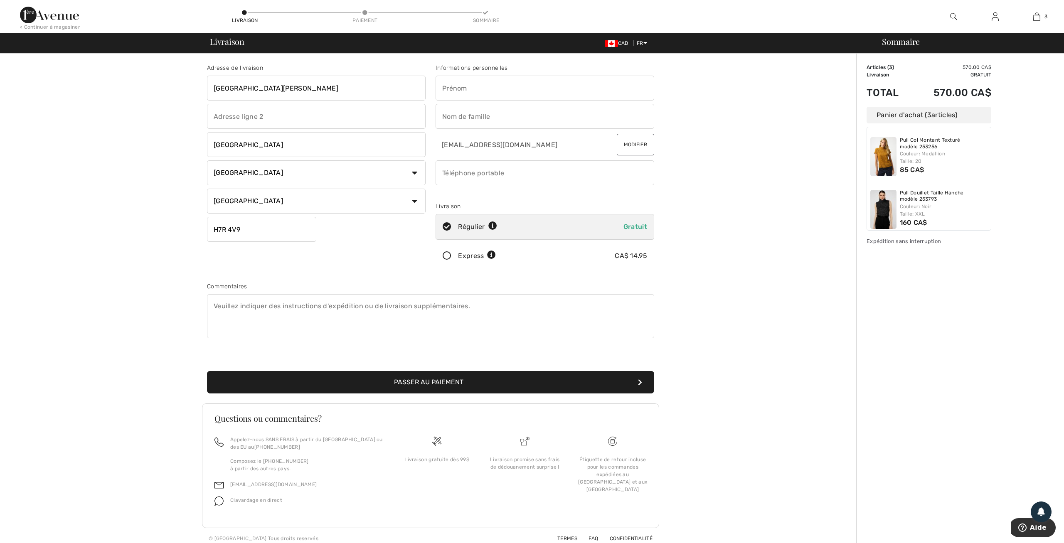
type input "[PERSON_NAME]"
click at [473, 118] on input "text" at bounding box center [545, 116] width 219 height 25
type input "Massé"
click at [479, 167] on input "phone" at bounding box center [545, 172] width 219 height 25
type input "4389983791"
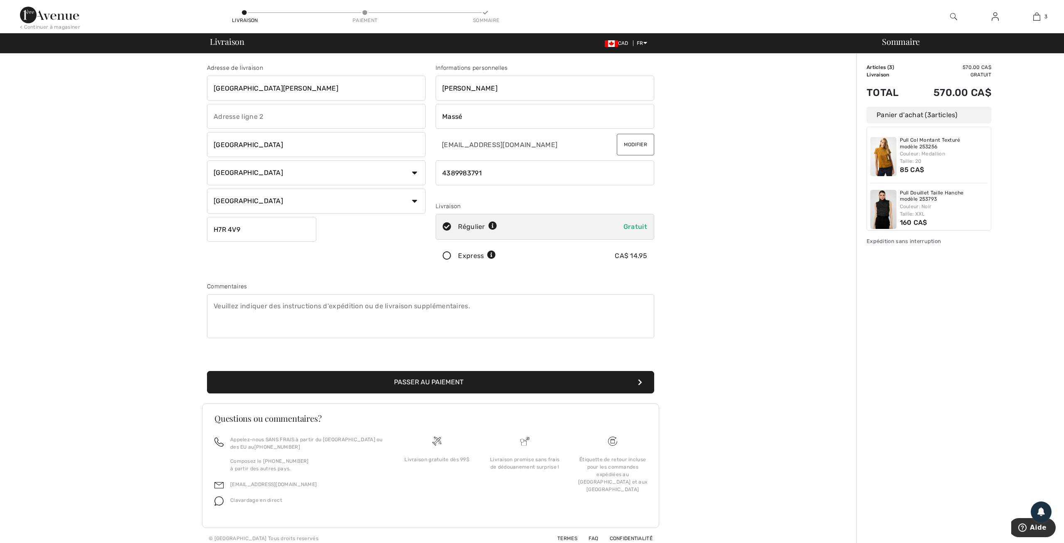
click at [740, 287] on div "Adresse de livraison 876 RUE ROSAIRE Laval Pays Canada États-Unis Afghanistan A…" at bounding box center [430, 301] width 851 height 495
click at [442, 379] on button "Passer au paiement" at bounding box center [430, 382] width 447 height 22
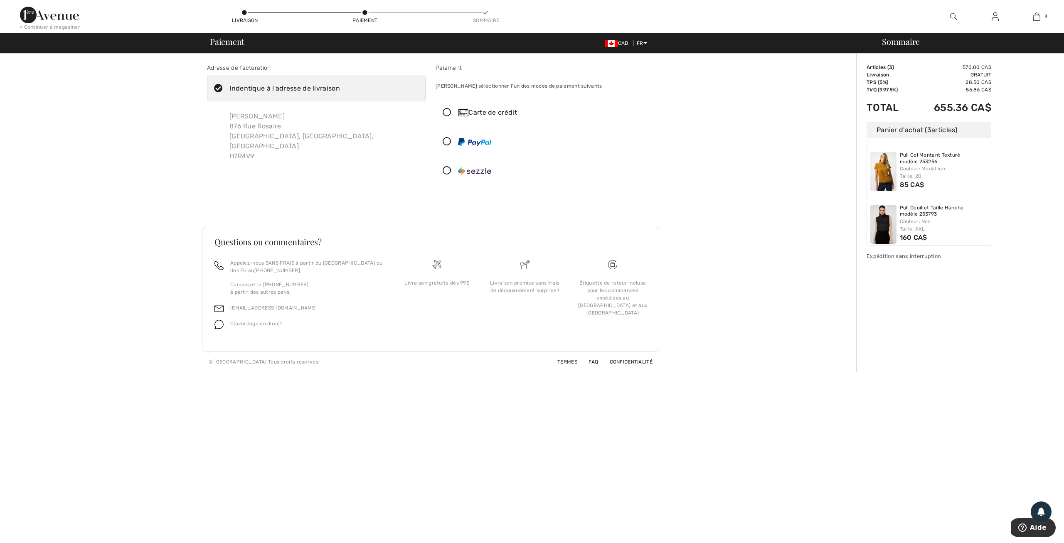
click at [449, 139] on icon at bounding box center [447, 142] width 22 height 9
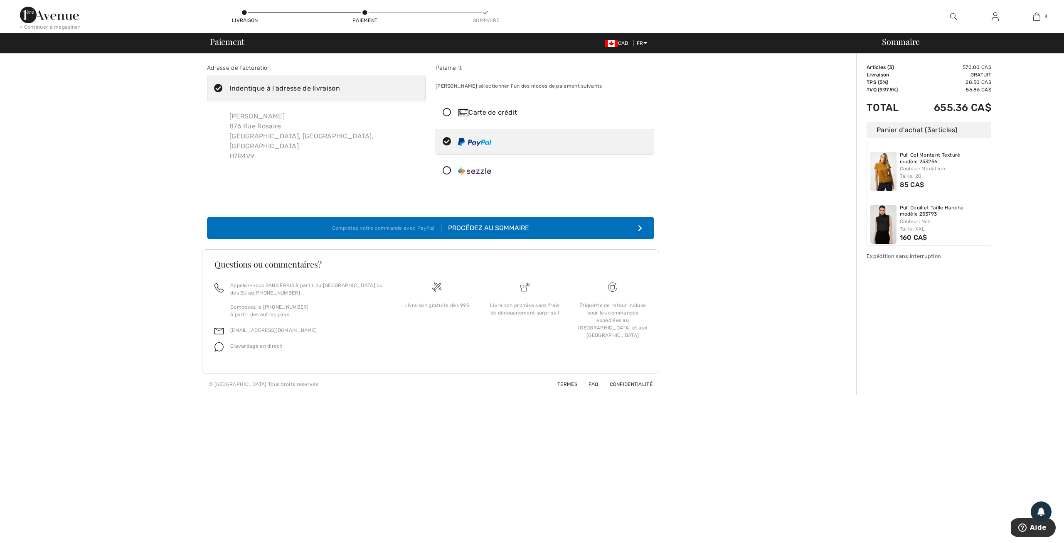
click at [491, 224] on div "Procédez au sommaire" at bounding box center [485, 228] width 88 height 10
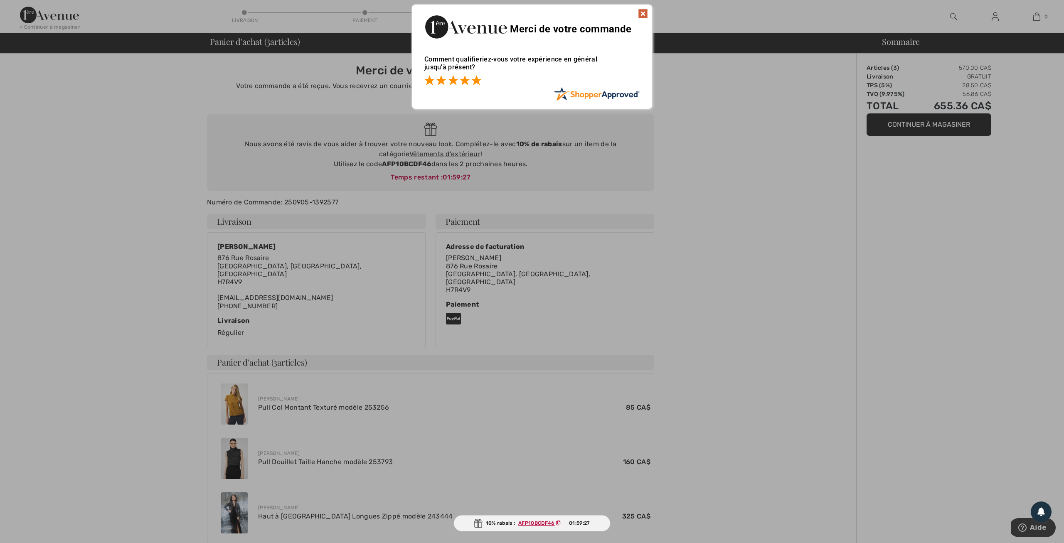
click at [478, 84] on span at bounding box center [476, 80] width 10 height 10
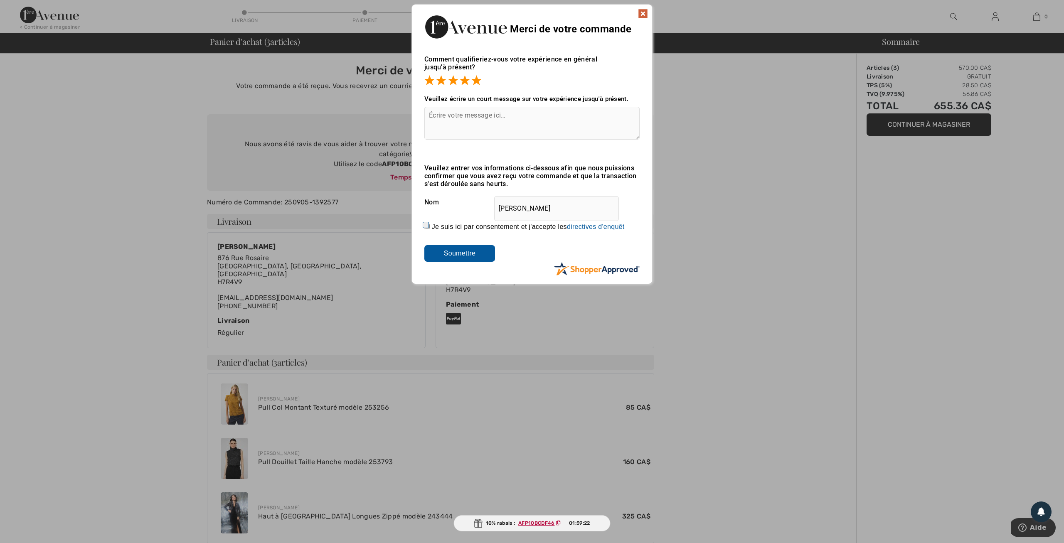
click at [642, 12] on img at bounding box center [643, 14] width 10 height 10
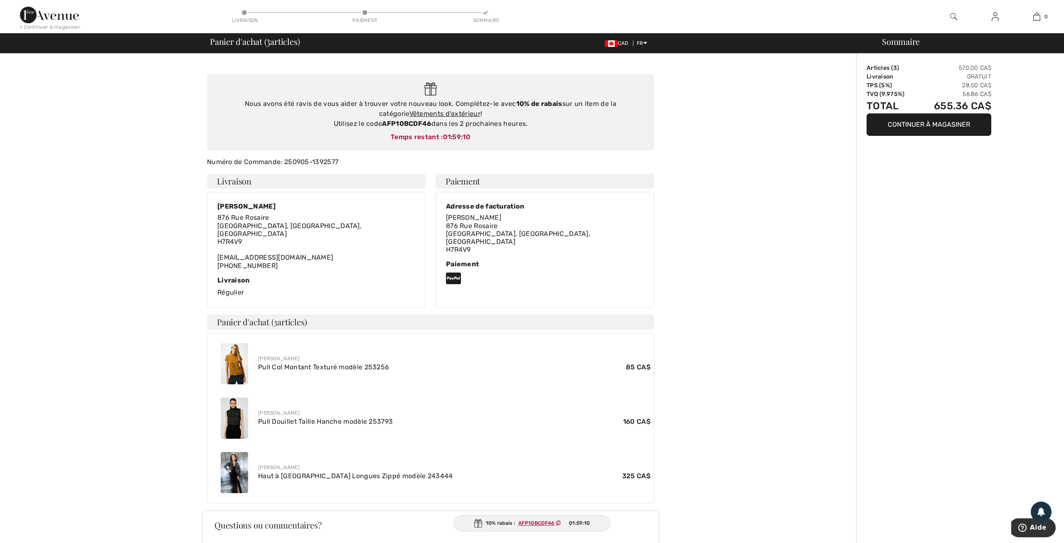
scroll to position [86, 0]
